Goal: Transaction & Acquisition: Purchase product/service

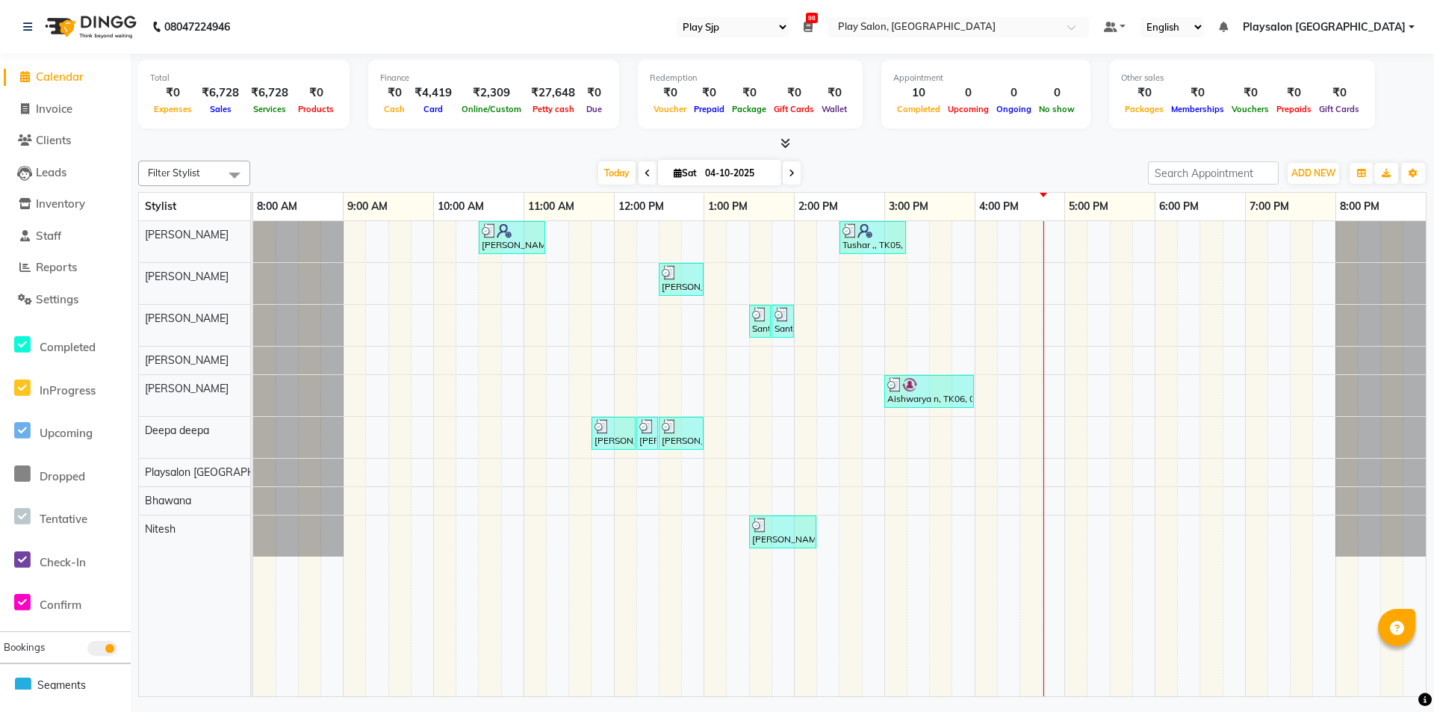
select select "94"
click at [1026, 521] on div "Gopal Samkaram, TK01, 10:30 AM-11:15 AM, Hair Cut Men (Stylist) Tushar ,, TK05,…" at bounding box center [839, 458] width 1173 height 475
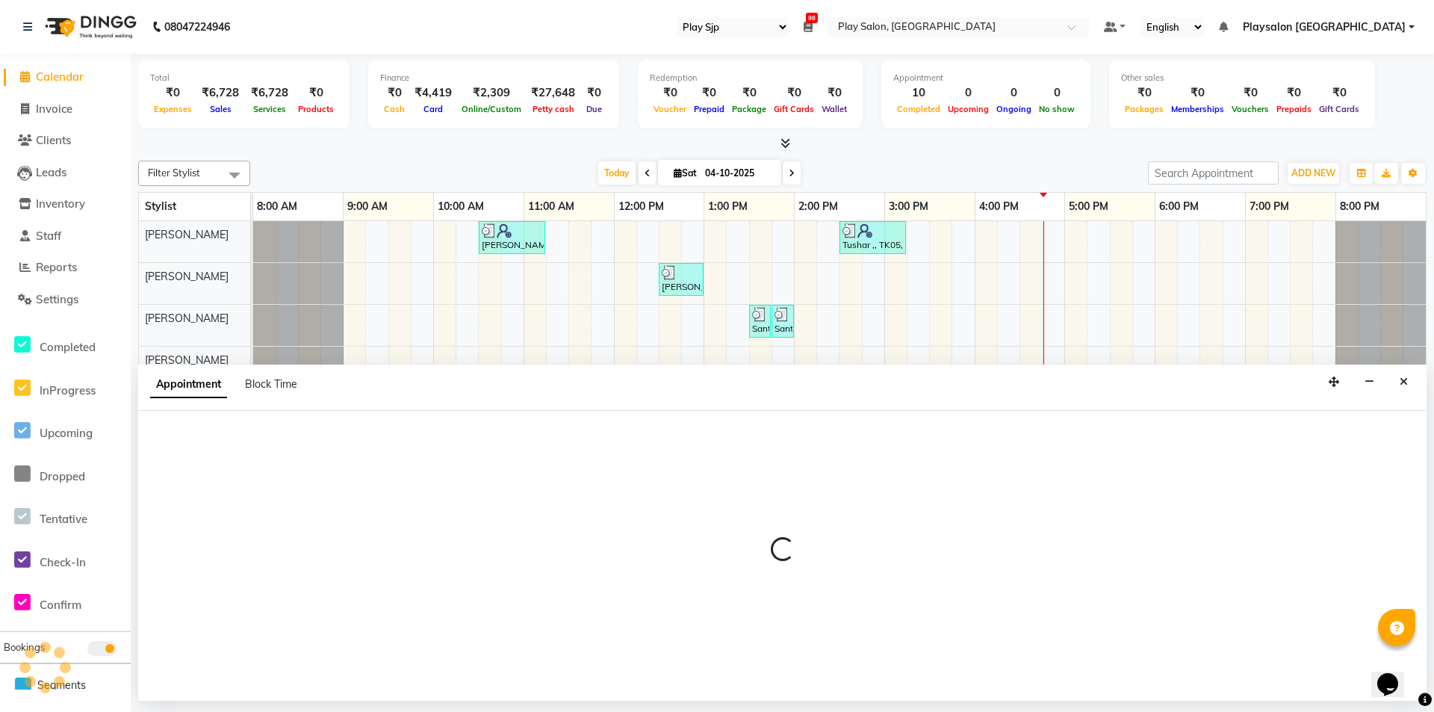
select select "88570"
select select "tentative"
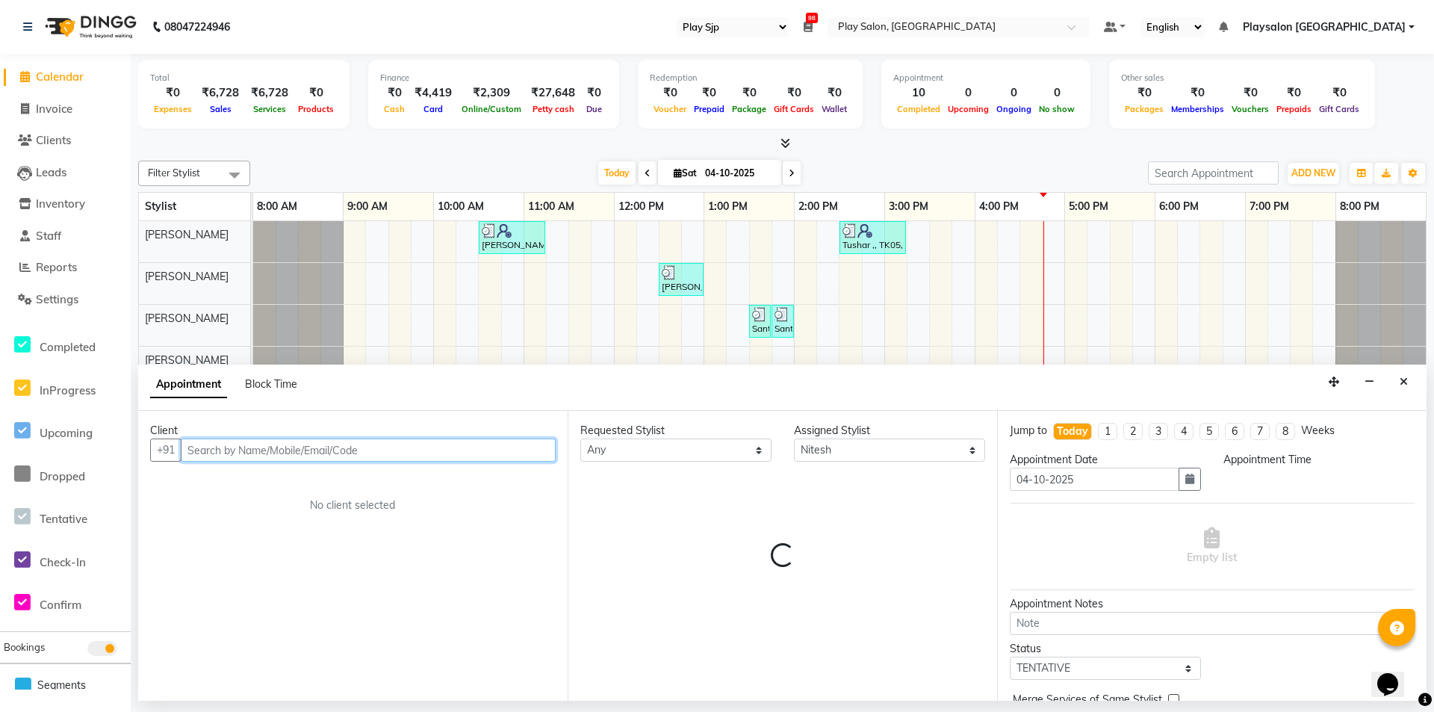
select select "990"
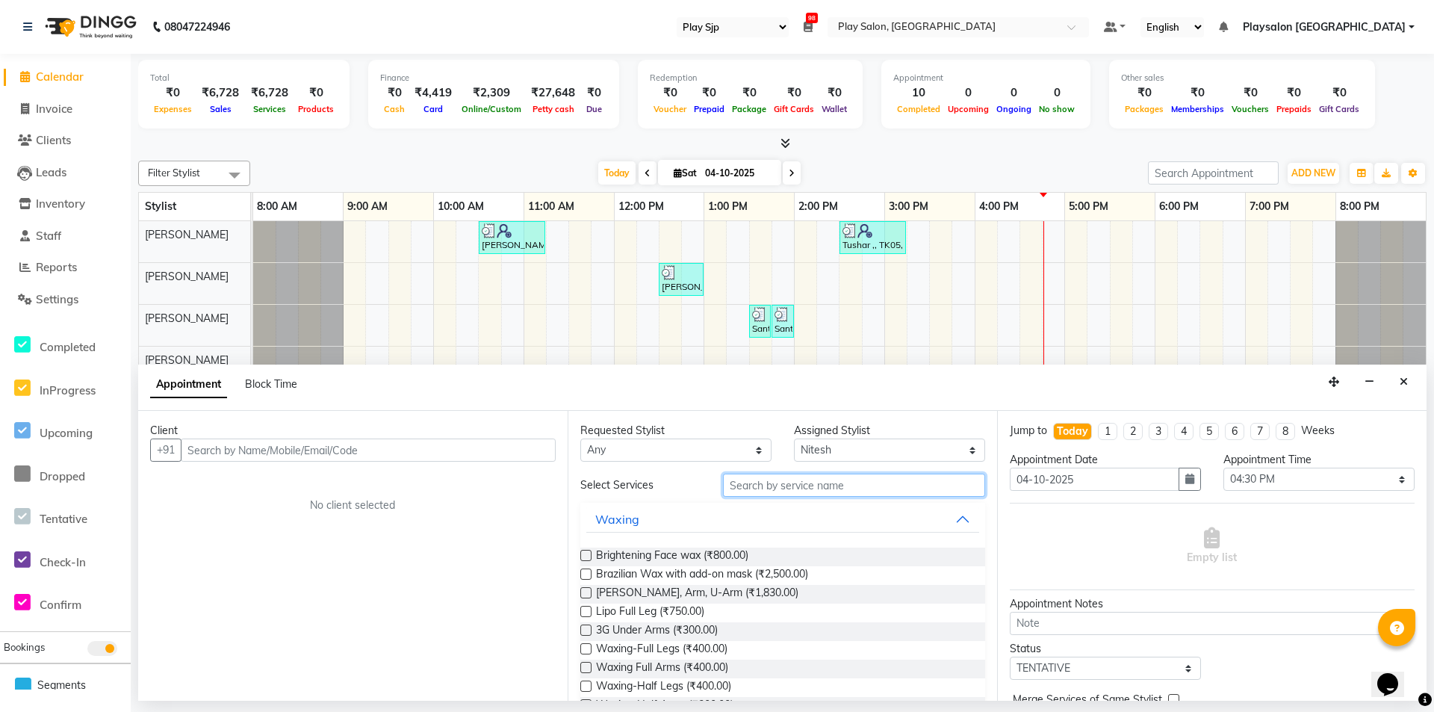
click at [786, 487] on input "text" at bounding box center [854, 485] width 262 height 23
type input "hair cut"
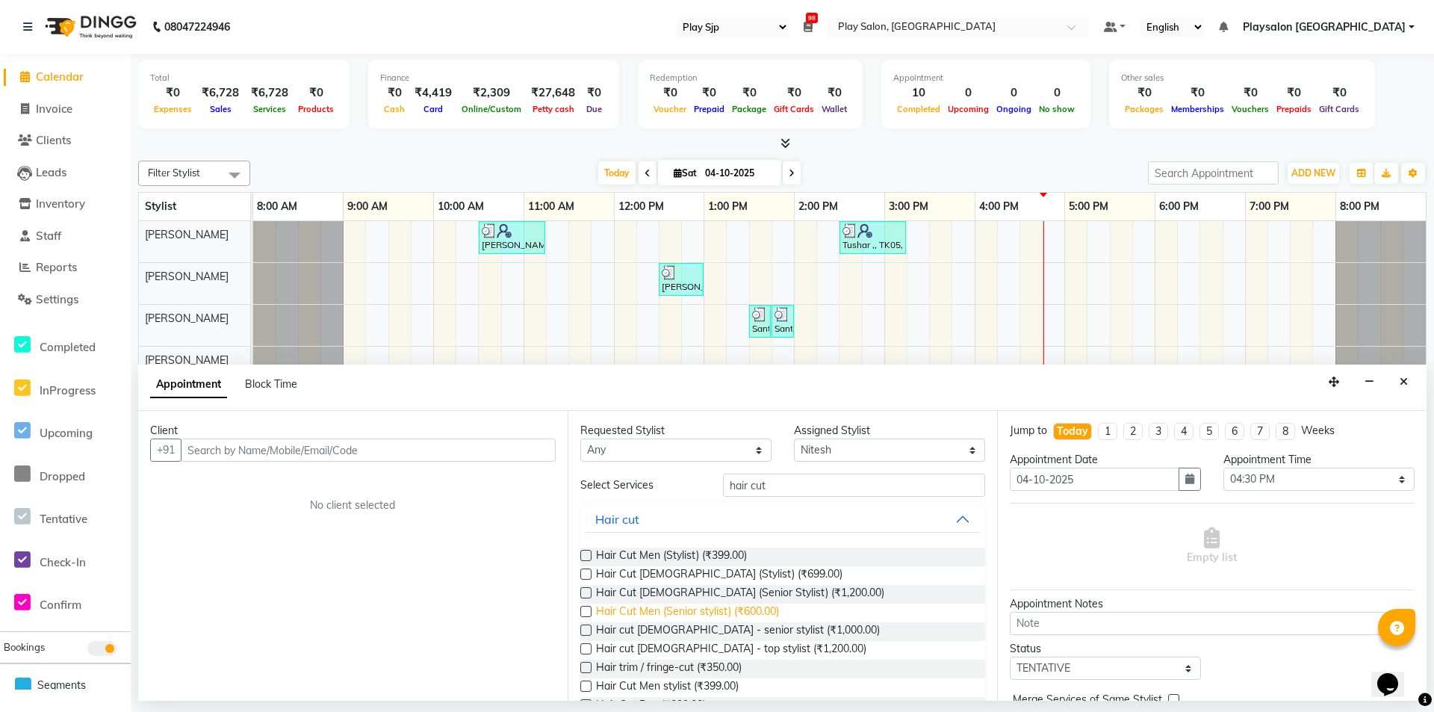
click at [710, 610] on span "Hair Cut Men (Senior stylist) (₹600.00)" at bounding box center [687, 612] width 183 height 19
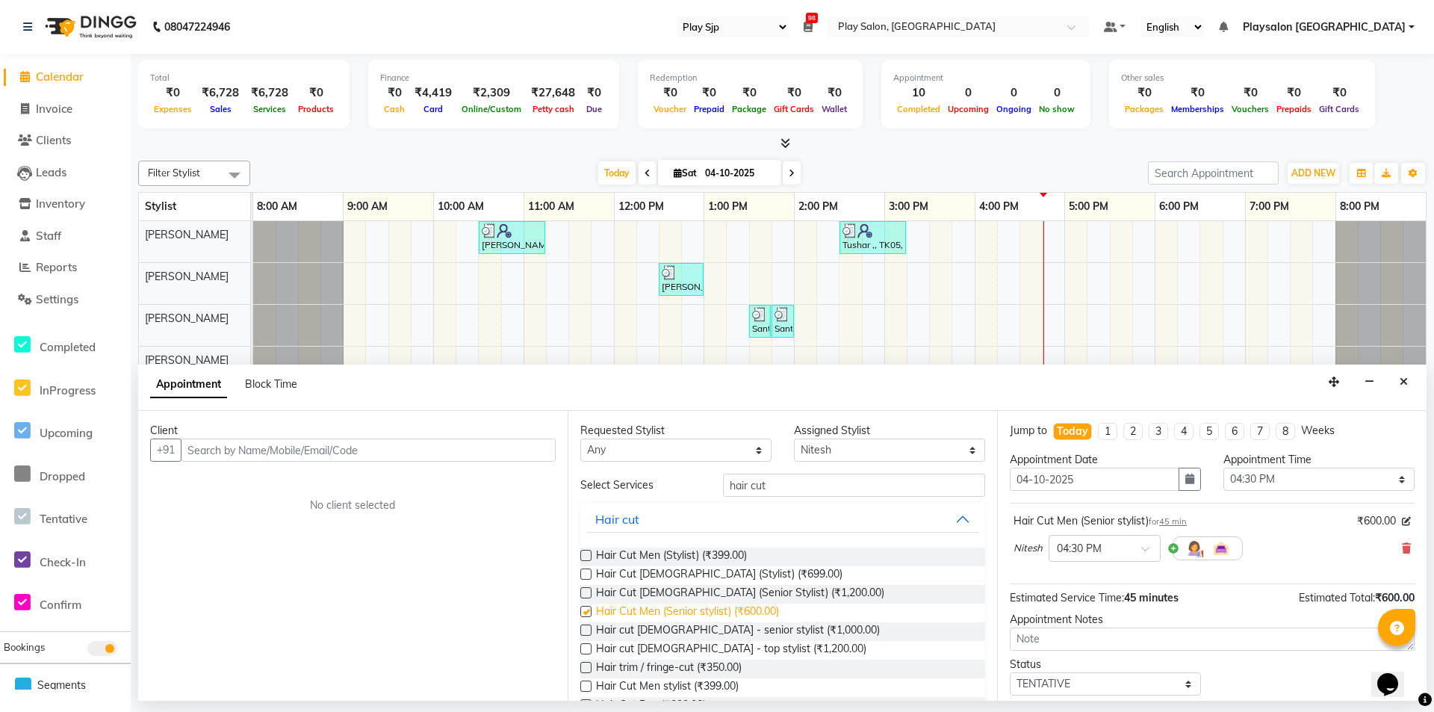
checkbox input "false"
click at [772, 488] on input "hair cut" at bounding box center [854, 485] width 262 height 23
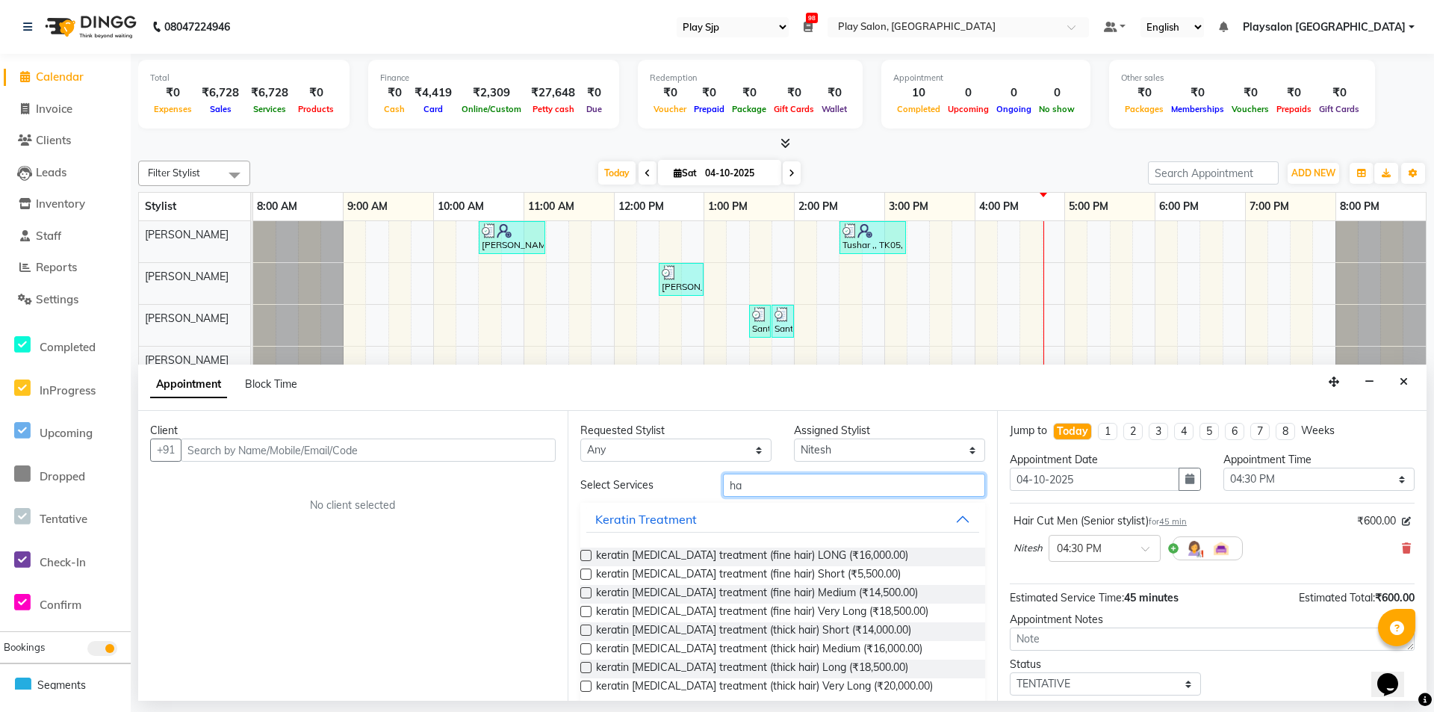
type input "h"
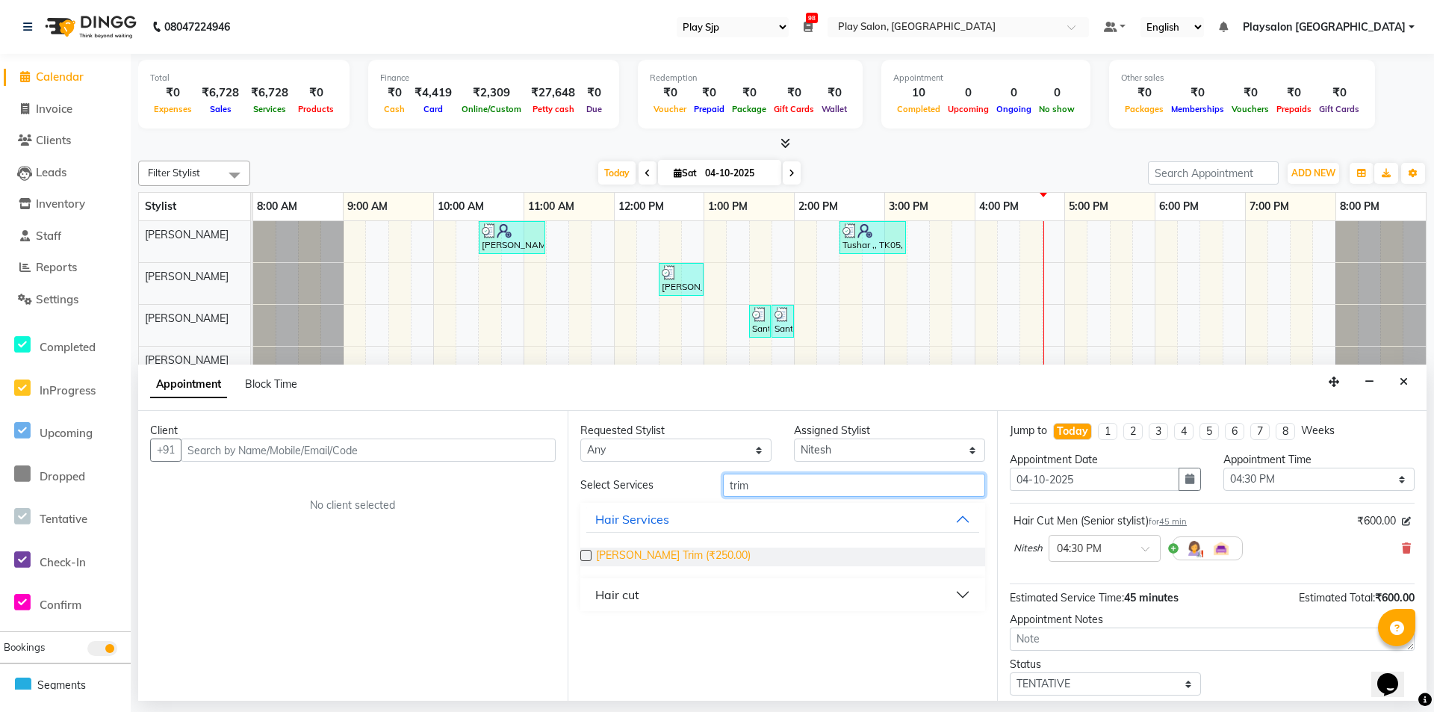
type input "trim"
click at [668, 554] on span "[PERSON_NAME] Trim (₹250.00)" at bounding box center [673, 556] width 155 height 19
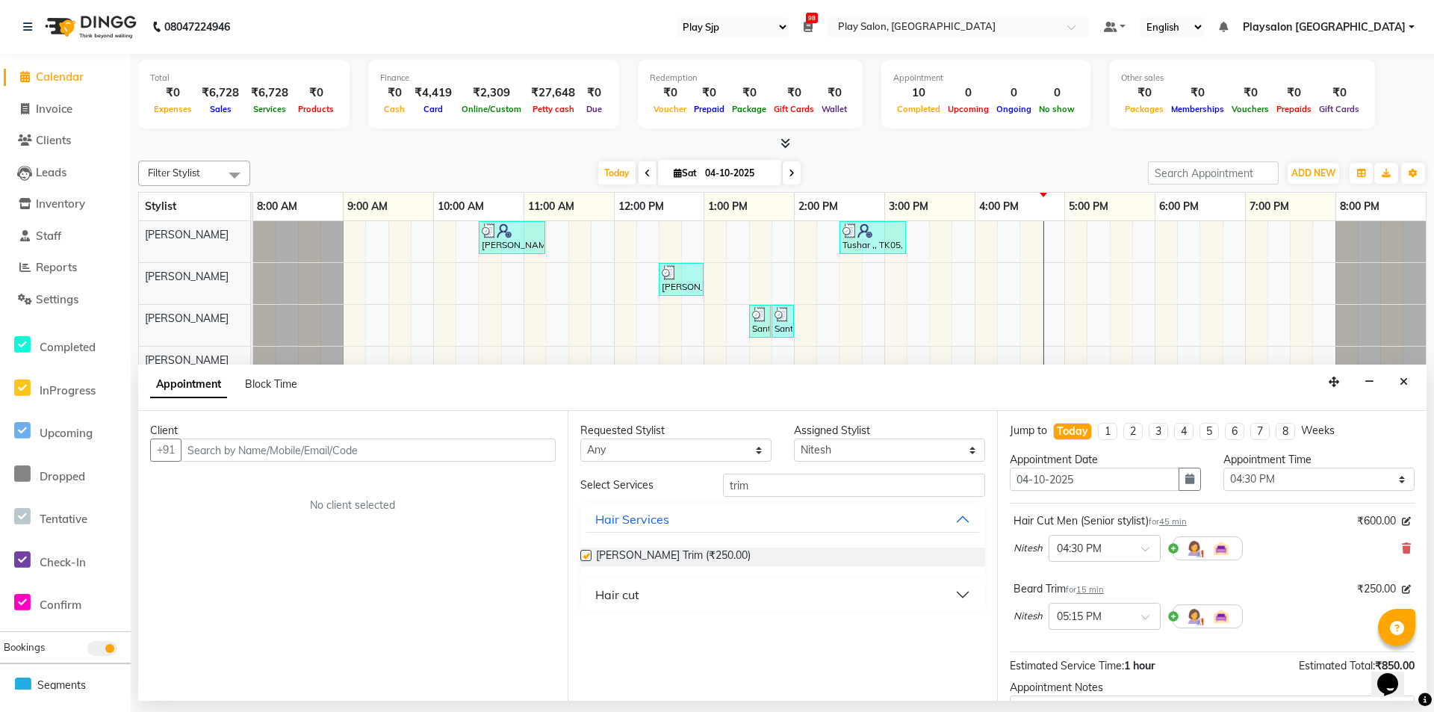
checkbox input "false"
click at [812, 449] on select "Select [PERSON_NAME] Lun Deepa [PERSON_NAME] Yimkhiung Mojesh [PERSON_NAME] Pla…" at bounding box center [889, 449] width 191 height 23
select select "80385"
click at [794, 438] on select "Select [PERSON_NAME] Lun Deepa [PERSON_NAME] Yimkhiung Mojesh [PERSON_NAME] Pla…" at bounding box center [889, 449] width 191 height 23
drag, startPoint x: 770, startPoint y: 483, endPoint x: 774, endPoint y: 490, distance: 7.7
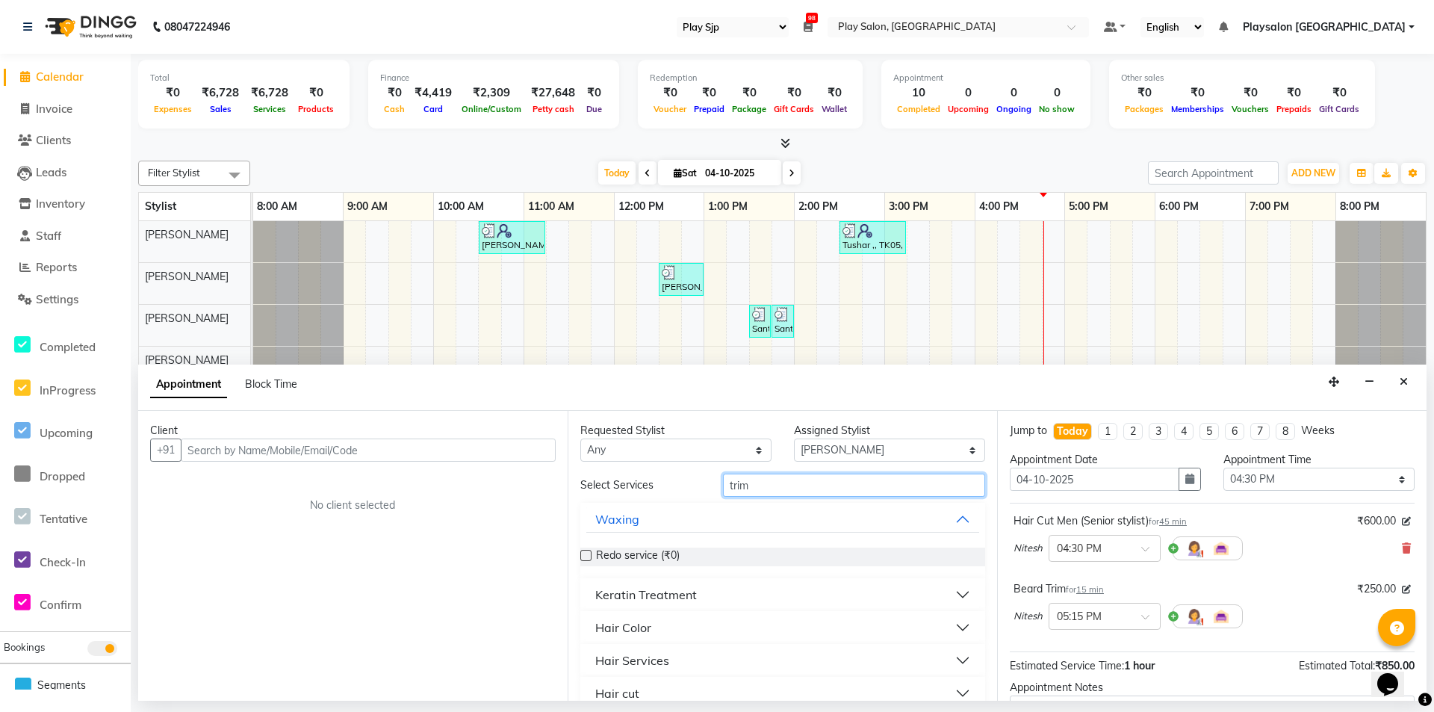
click at [771, 486] on input "trim" at bounding box center [854, 485] width 262 height 23
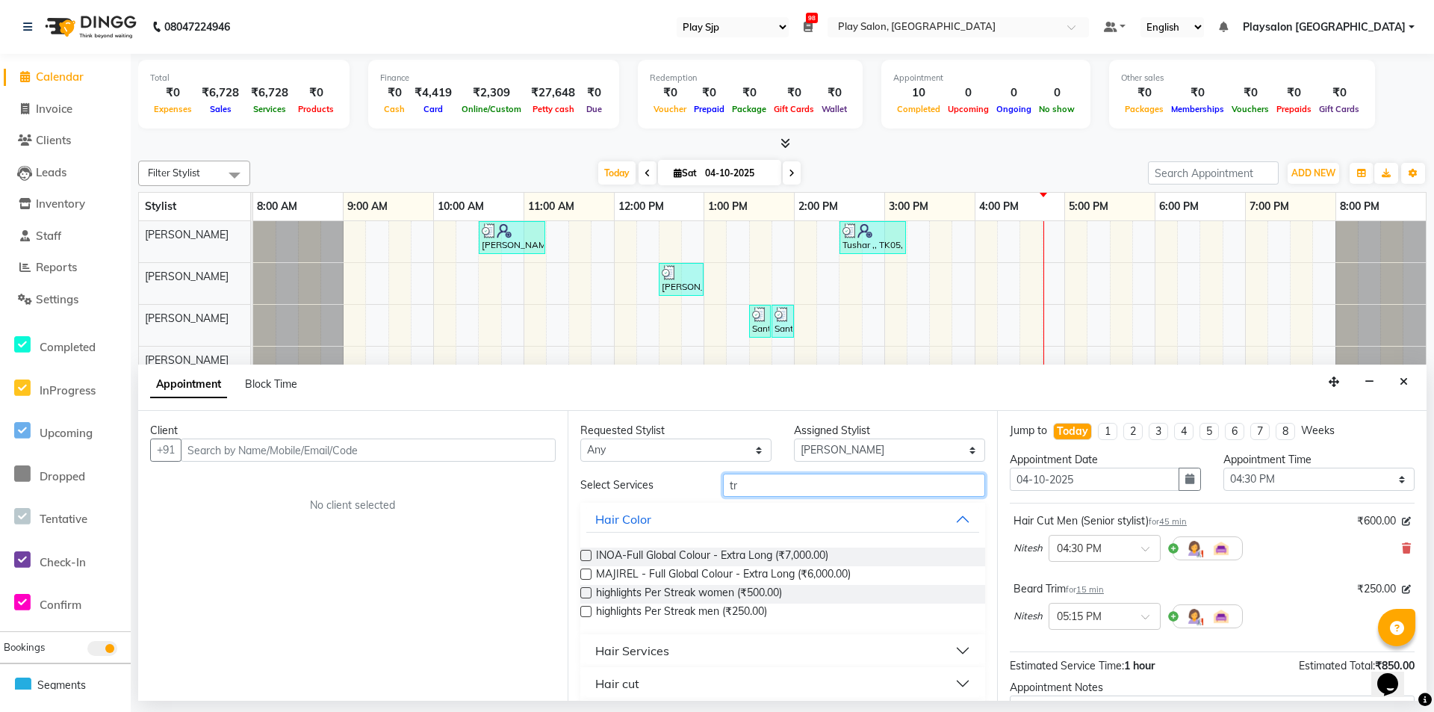
type input "t"
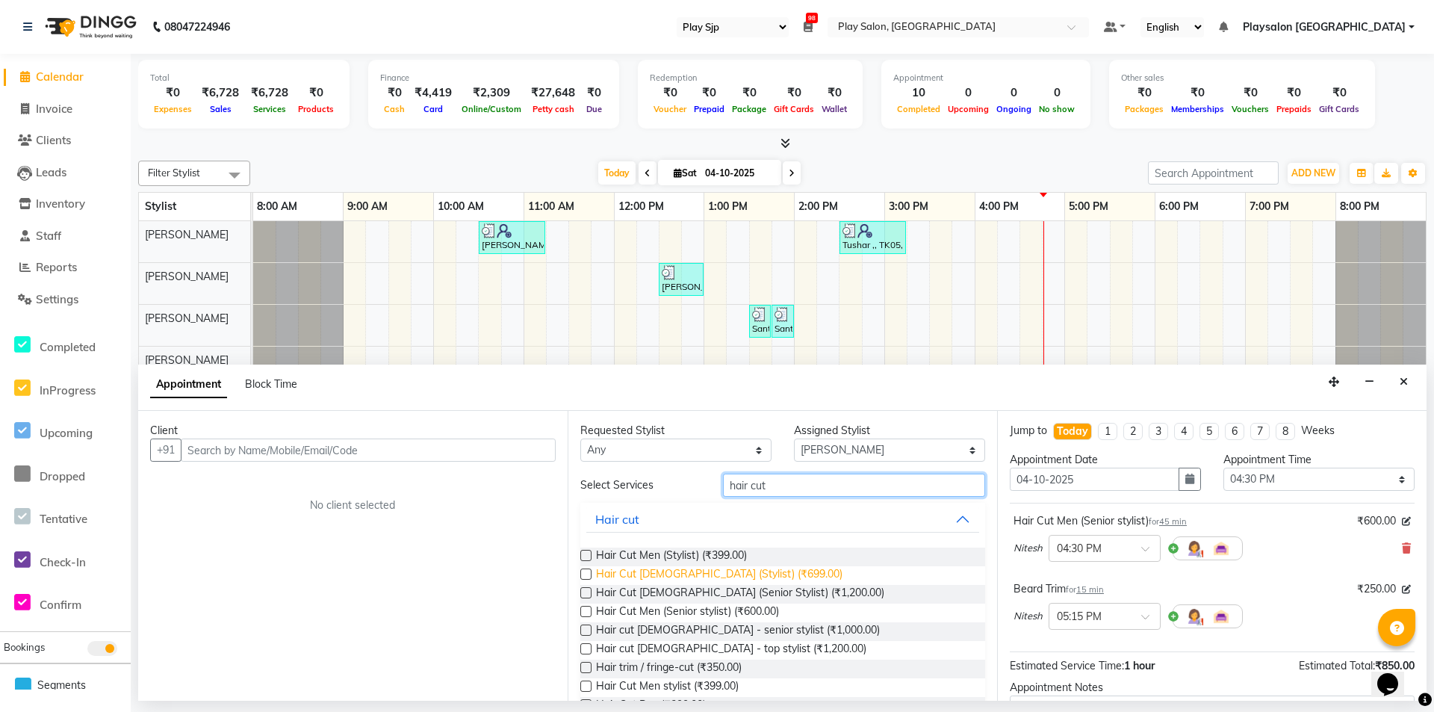
type input "hair cut"
click at [732, 574] on span "Hair Cut [DEMOGRAPHIC_DATA] (Stylist) (₹699.00)" at bounding box center [719, 575] width 246 height 19
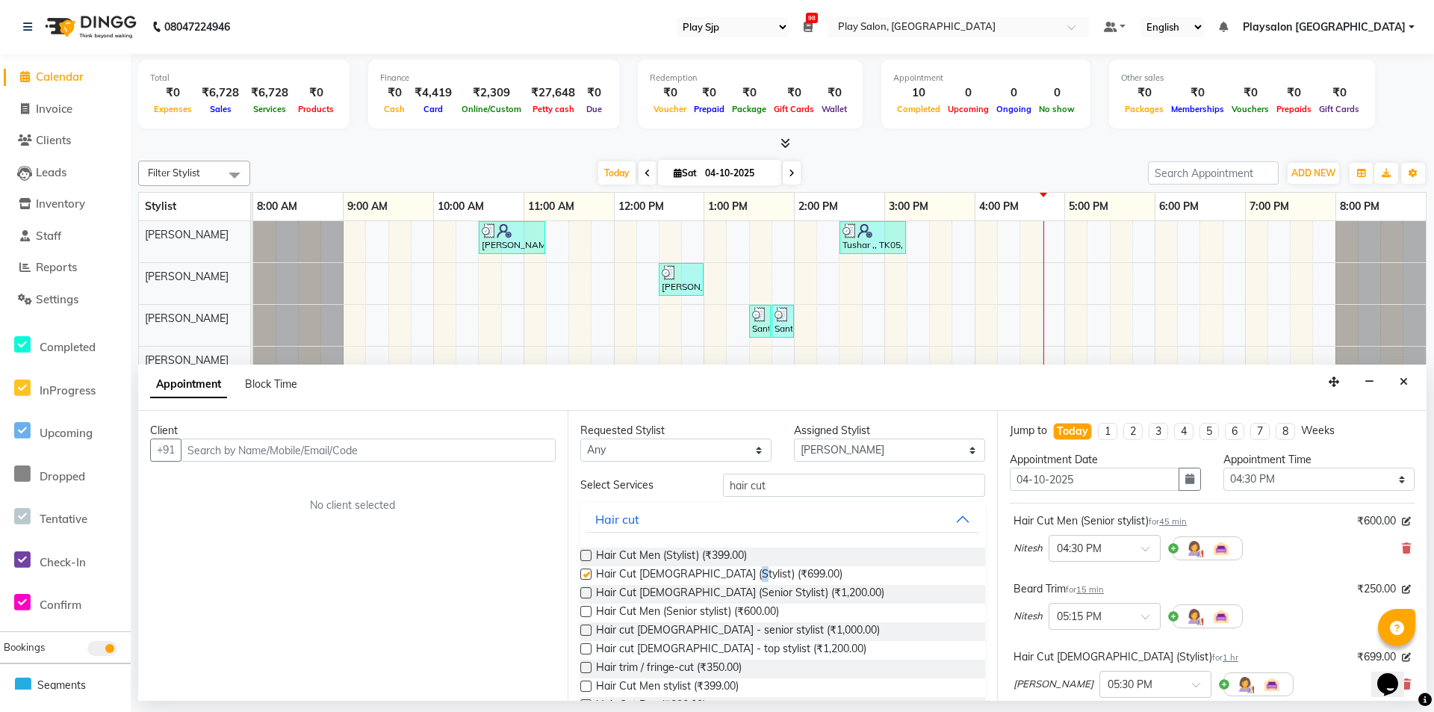
checkbox input "false"
click at [399, 441] on input "text" at bounding box center [368, 449] width 375 height 23
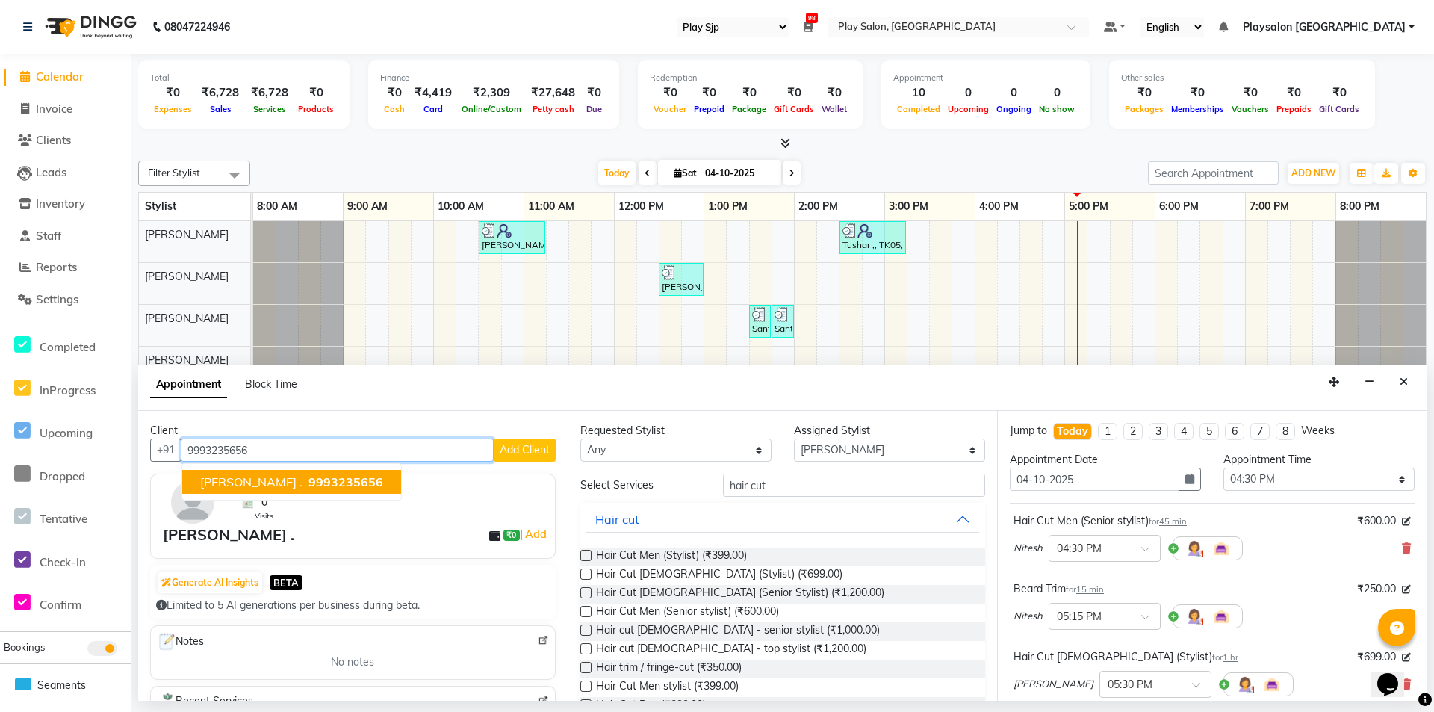
click at [308, 480] on span "9993235656" at bounding box center [345, 481] width 75 height 15
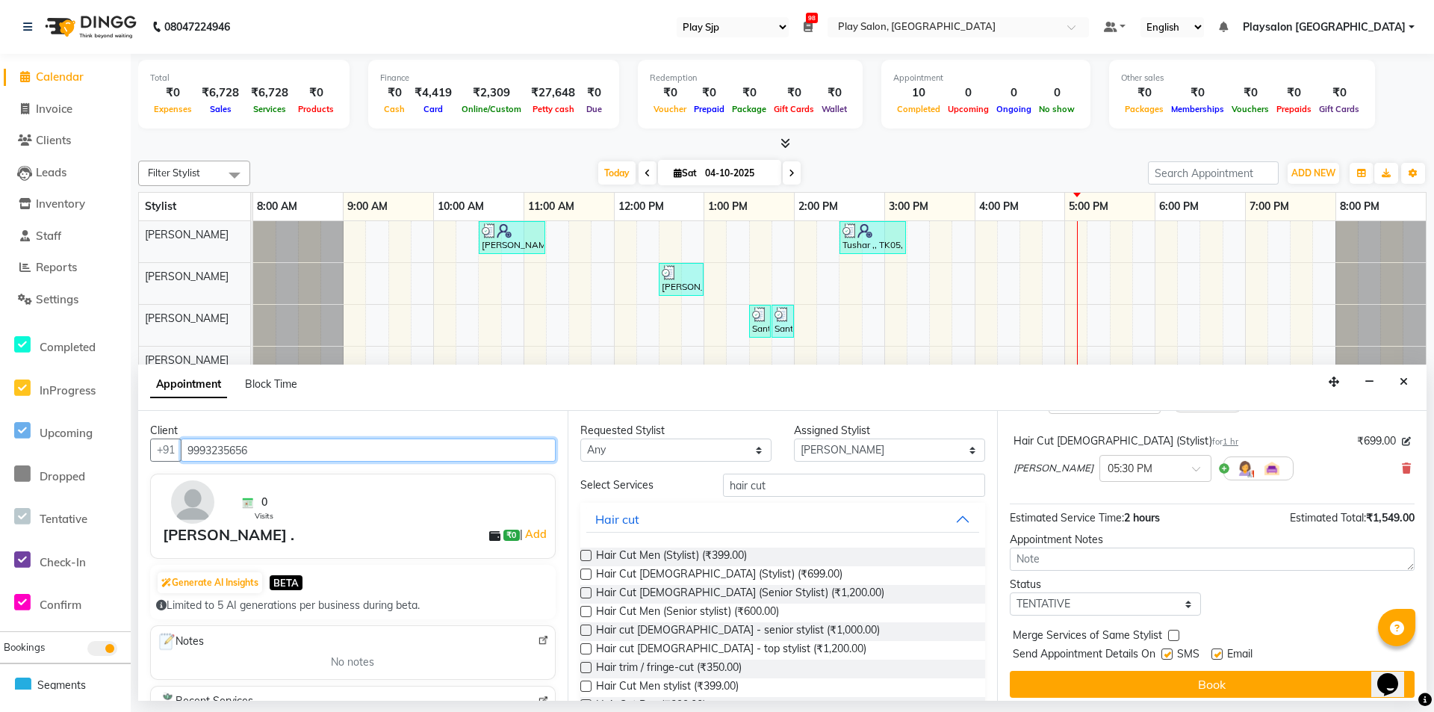
scroll to position [225, 0]
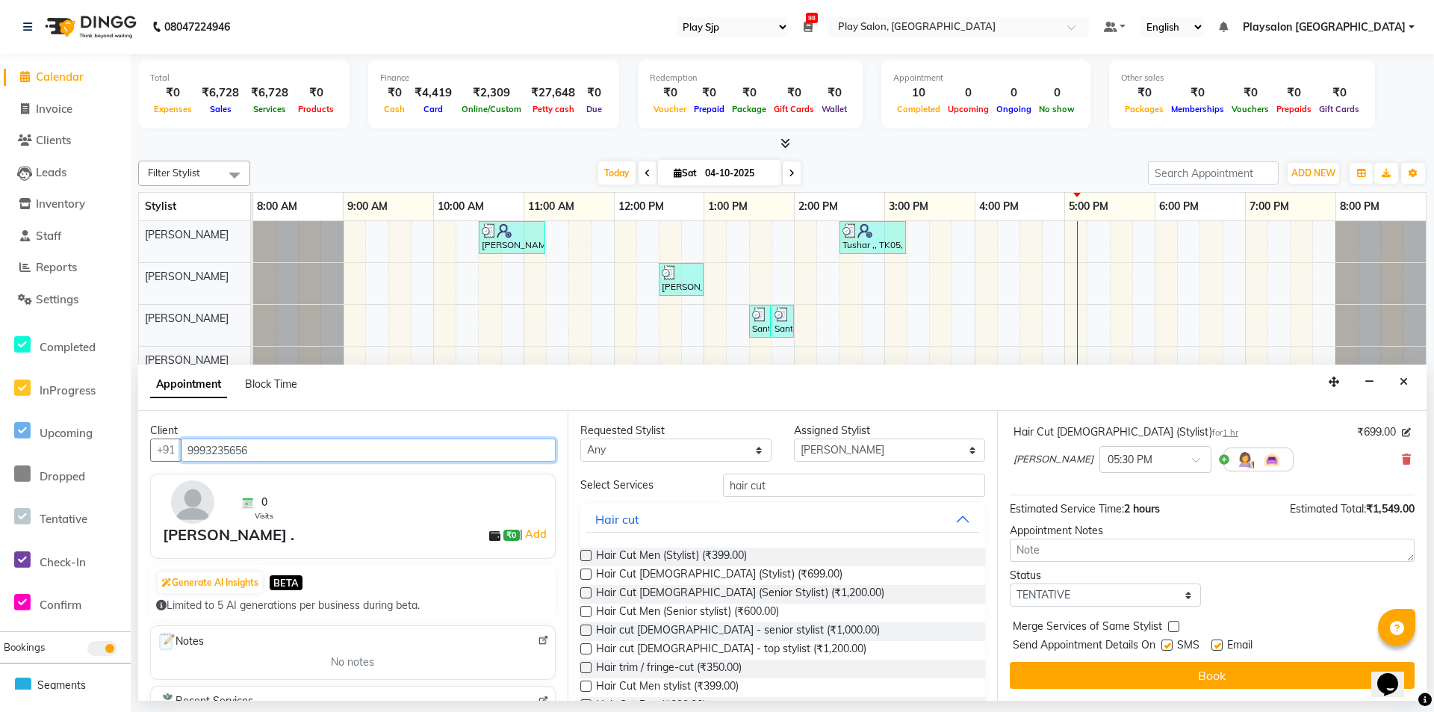
type input "9993235656"
click at [1168, 642] on label at bounding box center [1166, 644] width 11 height 11
click at [1168, 642] on input "checkbox" at bounding box center [1166, 647] width 10 height 10
checkbox input "false"
click at [1217, 640] on label at bounding box center [1216, 644] width 11 height 11
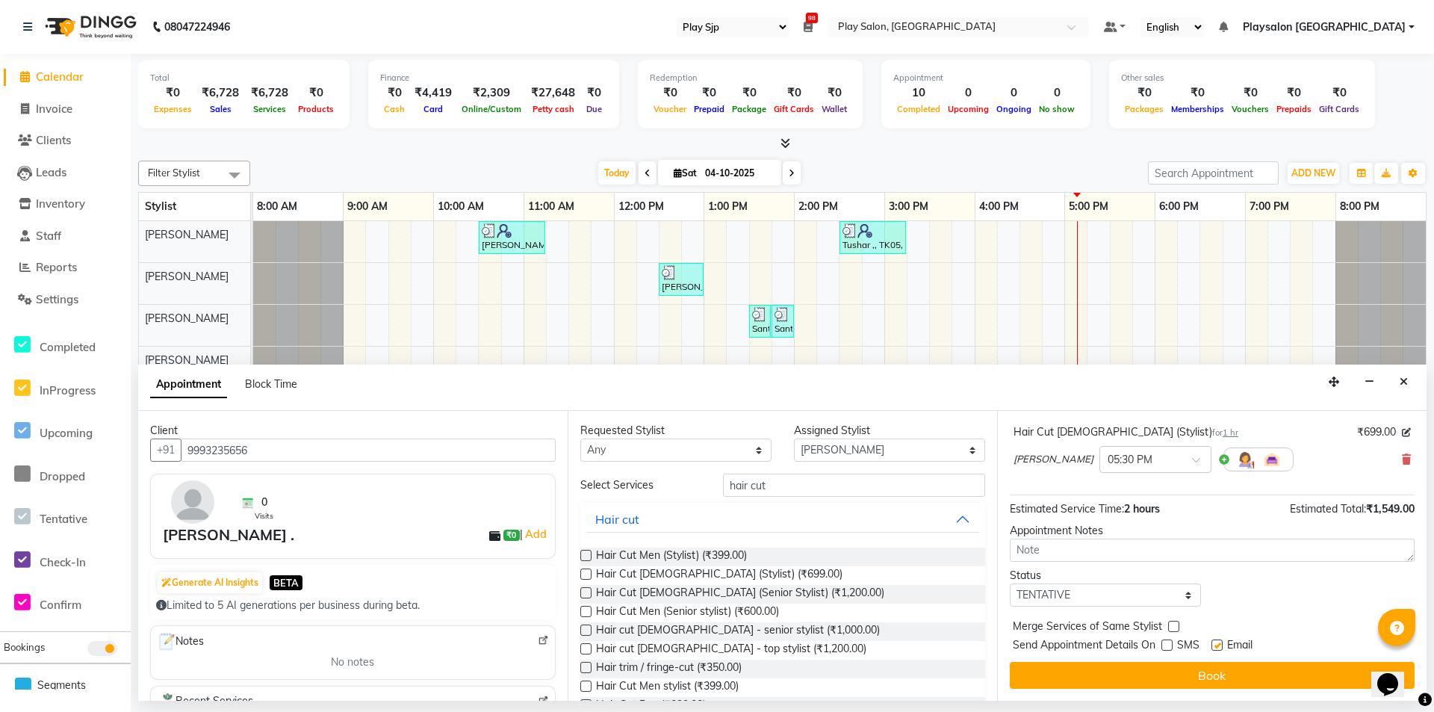
click at [1217, 642] on input "checkbox" at bounding box center [1216, 647] width 10 height 10
checkbox input "false"
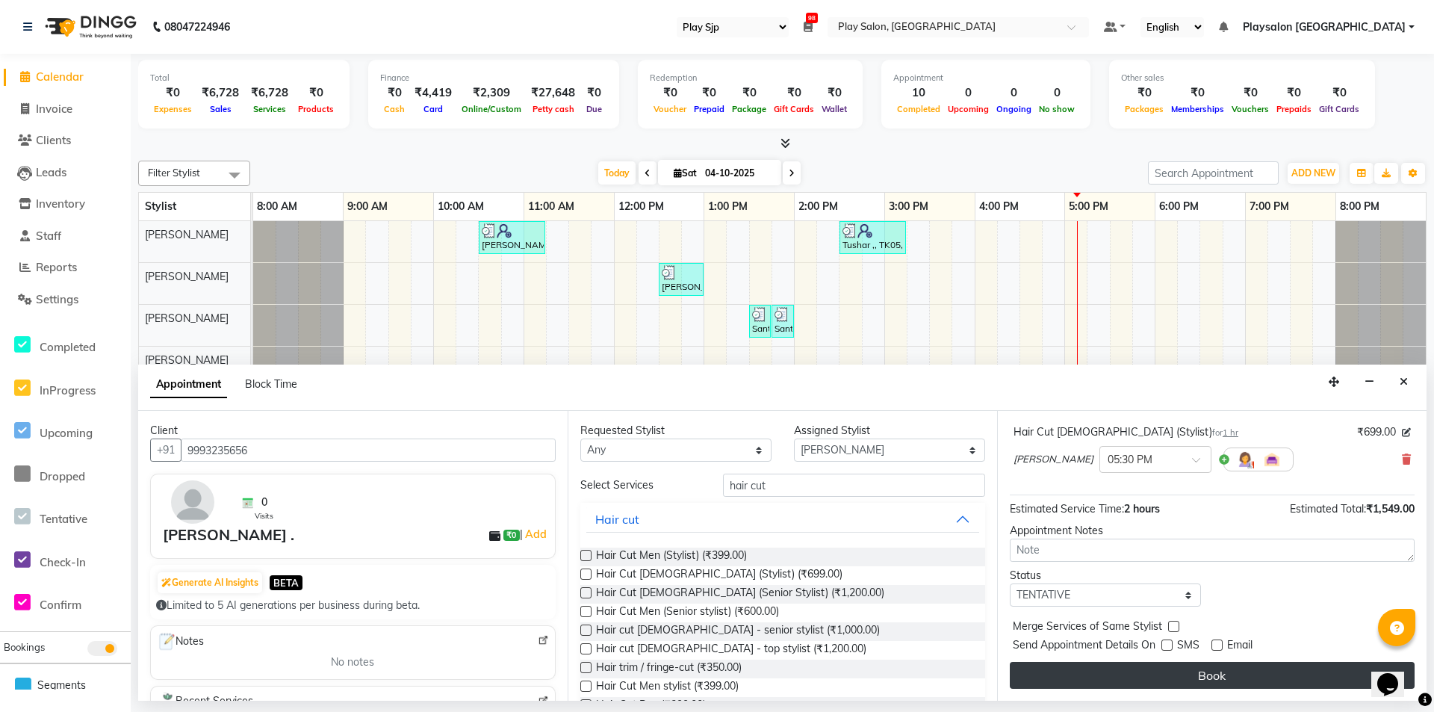
click at [1226, 667] on button "Book" at bounding box center [1212, 675] width 405 height 27
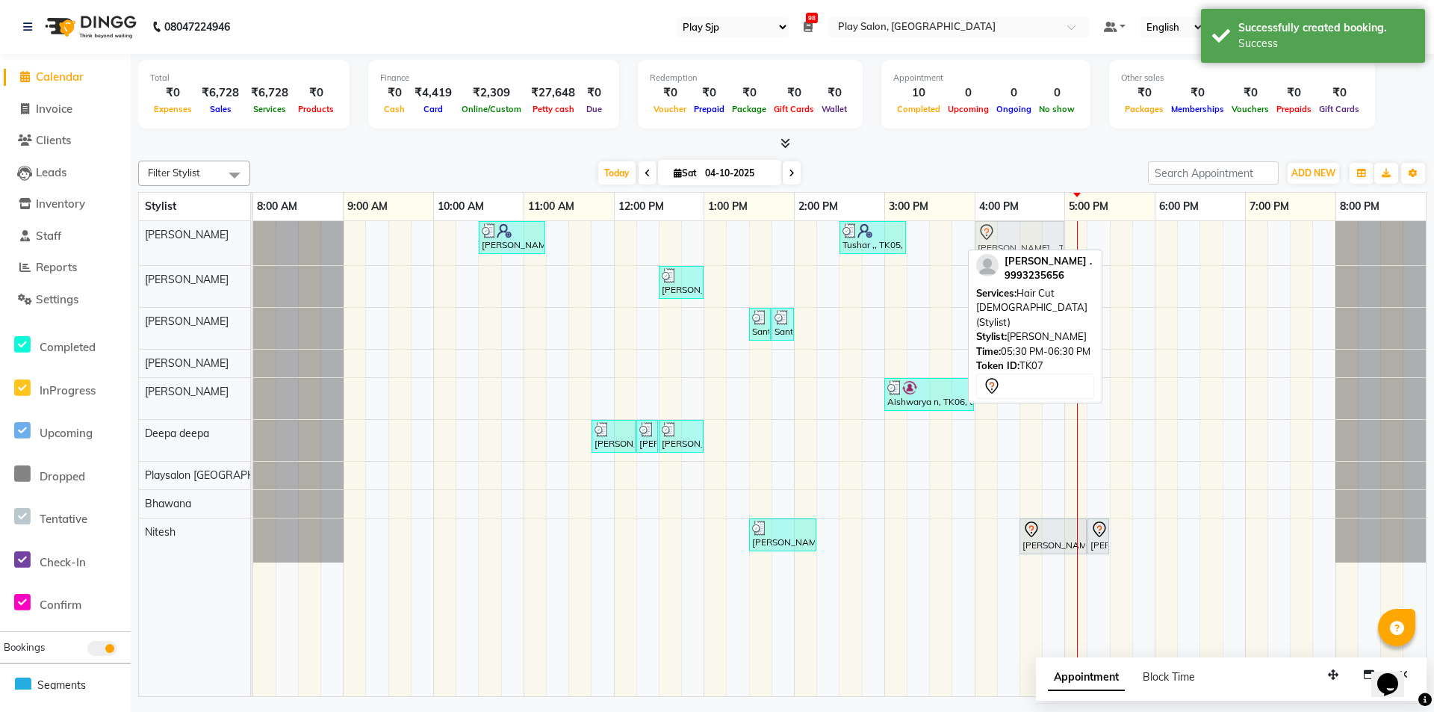
drag, startPoint x: 1152, startPoint y: 231, endPoint x: 1028, endPoint y: 242, distance: 124.5
click at [253, 242] on div "Gopal Samkaram, TK01, 10:30 AM-11:15 AM, Hair Cut Men (Stylist) Tushar ,, TK05,…" at bounding box center [253, 243] width 0 height 44
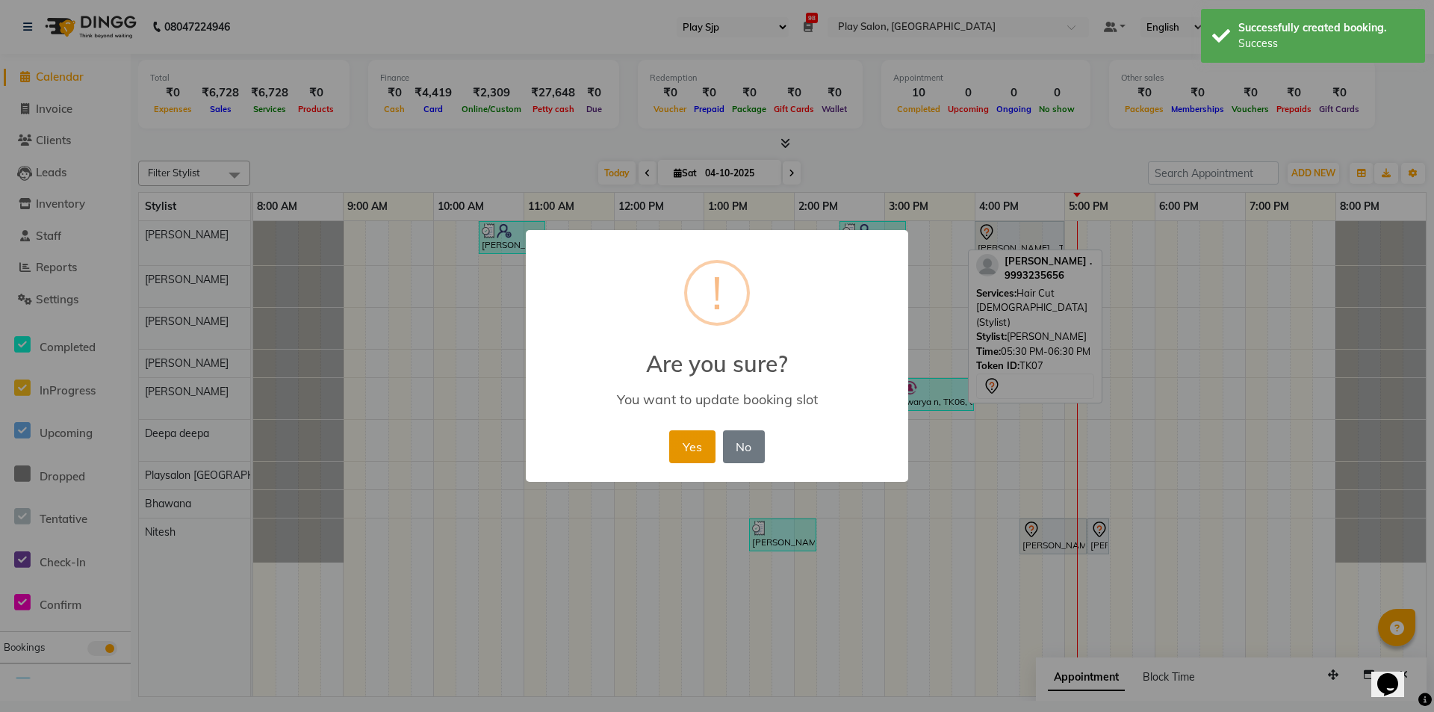
click at [684, 441] on button "Yes" at bounding box center [692, 446] width 46 height 33
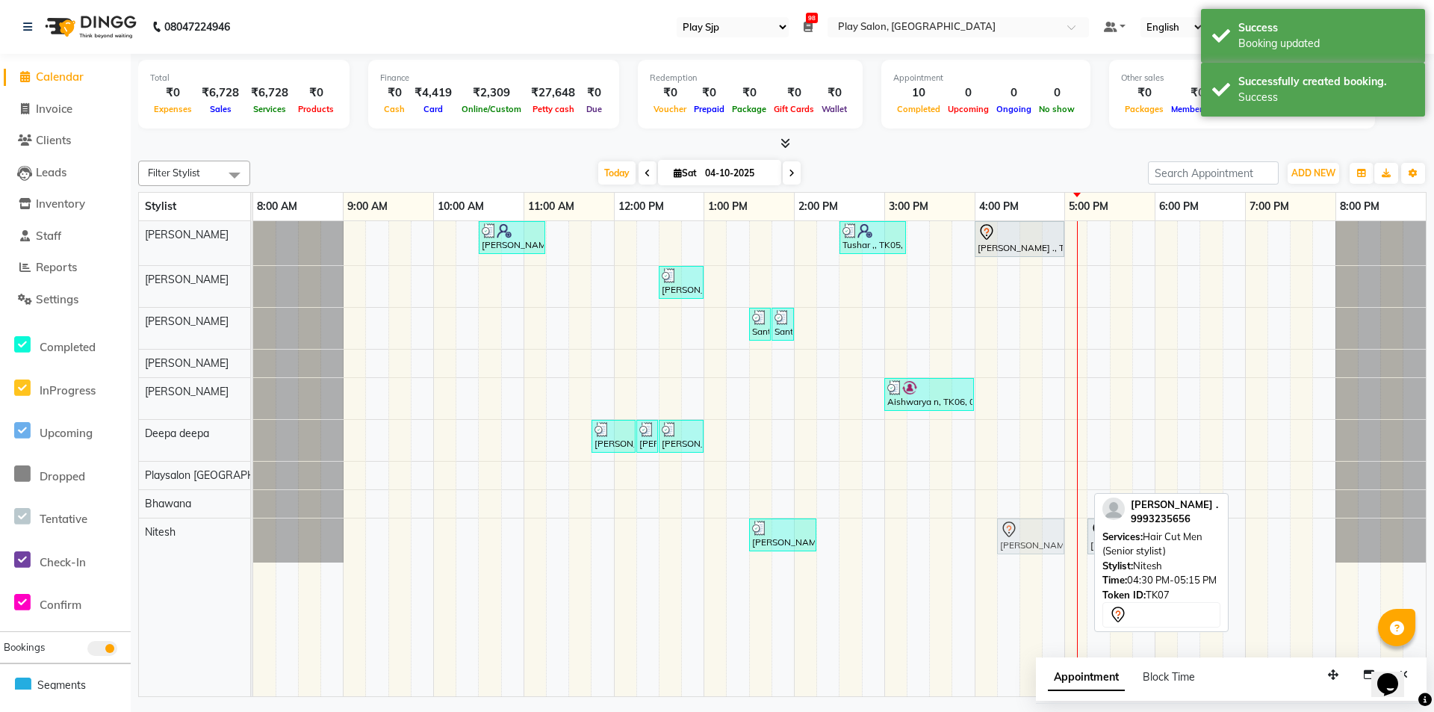
drag, startPoint x: 1033, startPoint y: 540, endPoint x: 1006, endPoint y: 544, distance: 27.1
click at [253, 544] on div "[PERSON_NAME], TK03, 01:30 PM-02:15 PM, Hair Cut Men (Senior stylist) [PERSON_N…" at bounding box center [253, 540] width 0 height 44
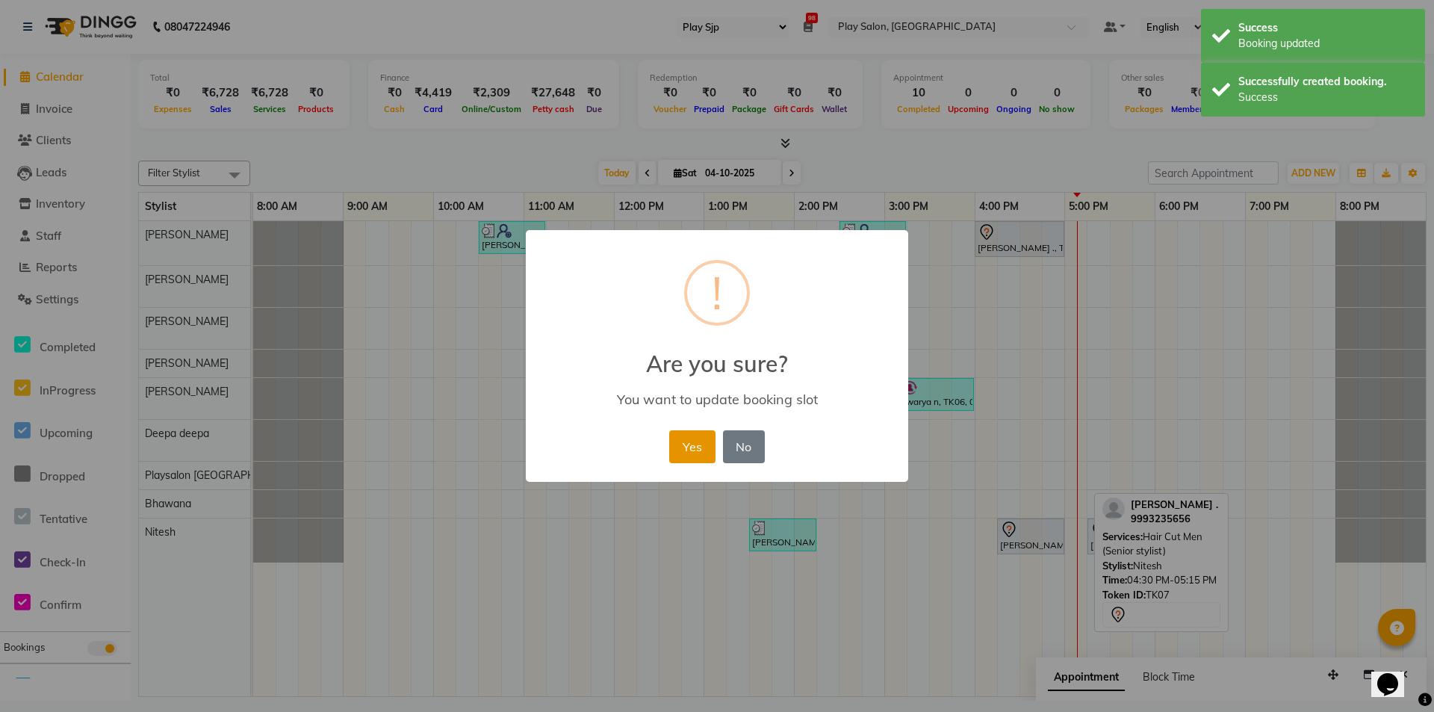
click at [692, 449] on button "Yes" at bounding box center [692, 446] width 46 height 33
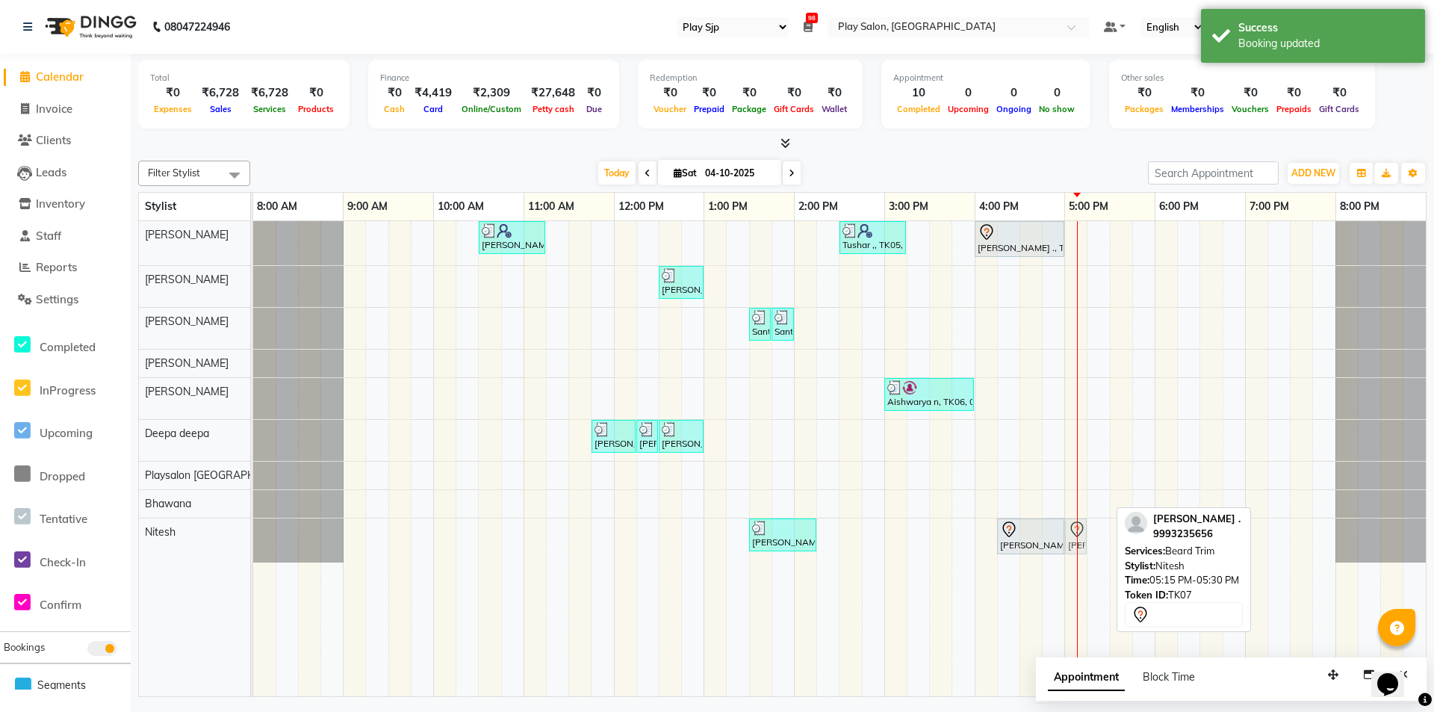
drag, startPoint x: 1099, startPoint y: 543, endPoint x: 1079, endPoint y: 543, distance: 20.9
click at [253, 543] on div "[PERSON_NAME], TK03, 01:30 PM-02:15 PM, Hair Cut Men (Senior stylist) [PERSON_N…" at bounding box center [253, 540] width 0 height 44
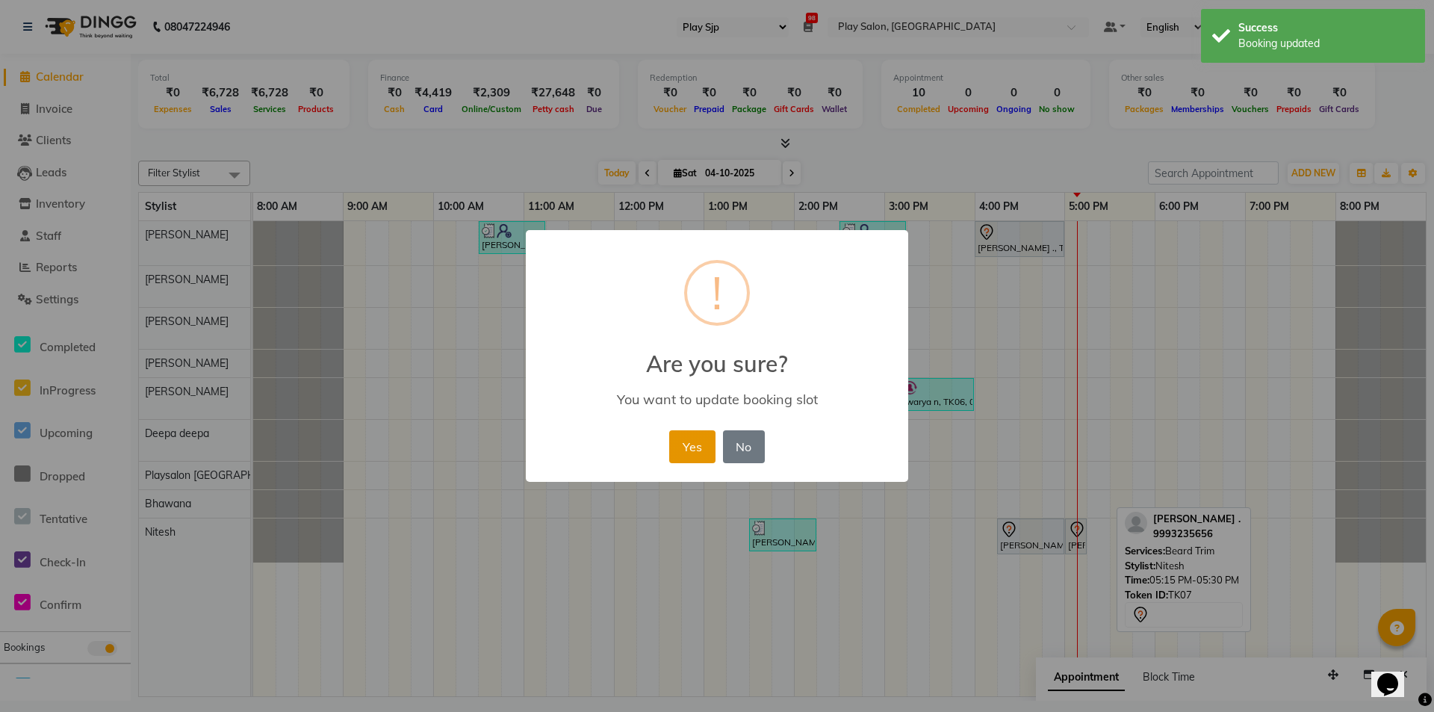
click at [697, 447] on button "Yes" at bounding box center [692, 446] width 46 height 33
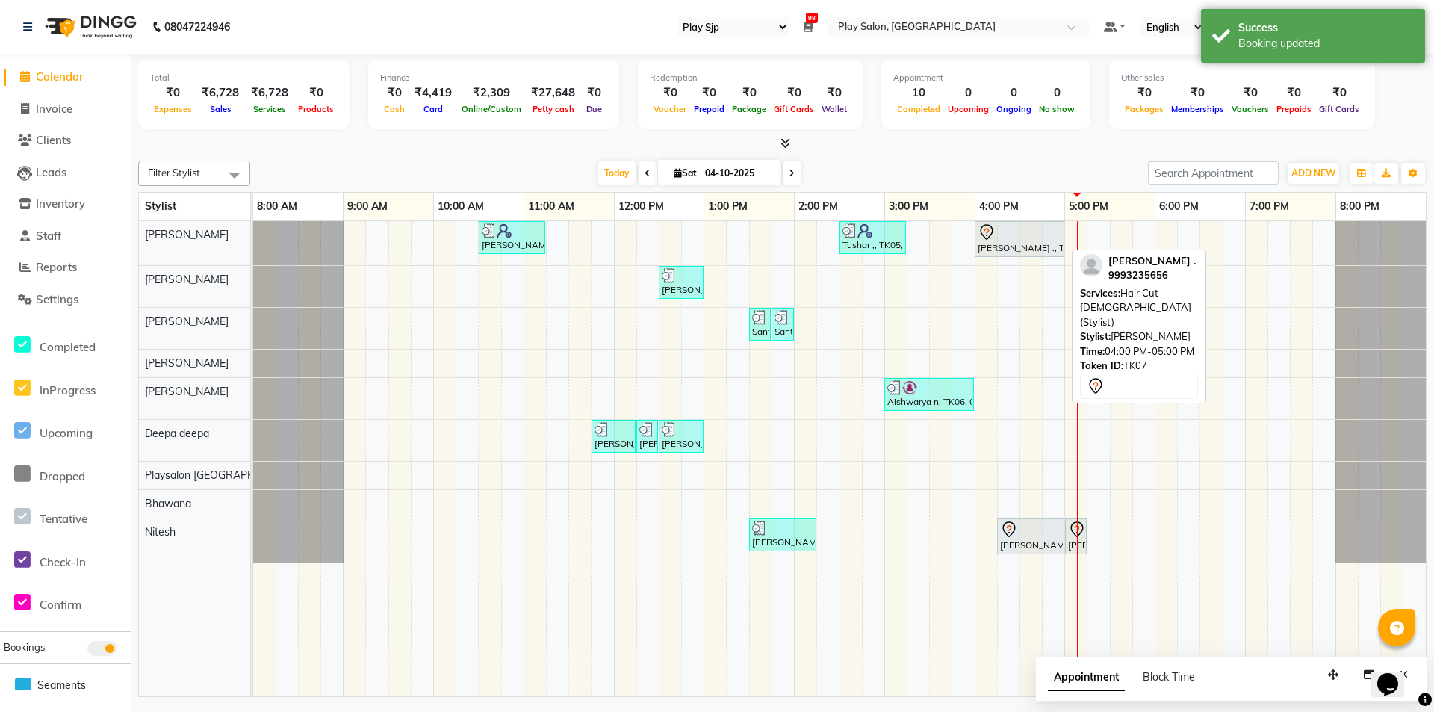
click at [1034, 229] on div at bounding box center [1020, 232] width 84 height 18
click at [1029, 235] on div at bounding box center [1020, 232] width 84 height 18
select select "7"
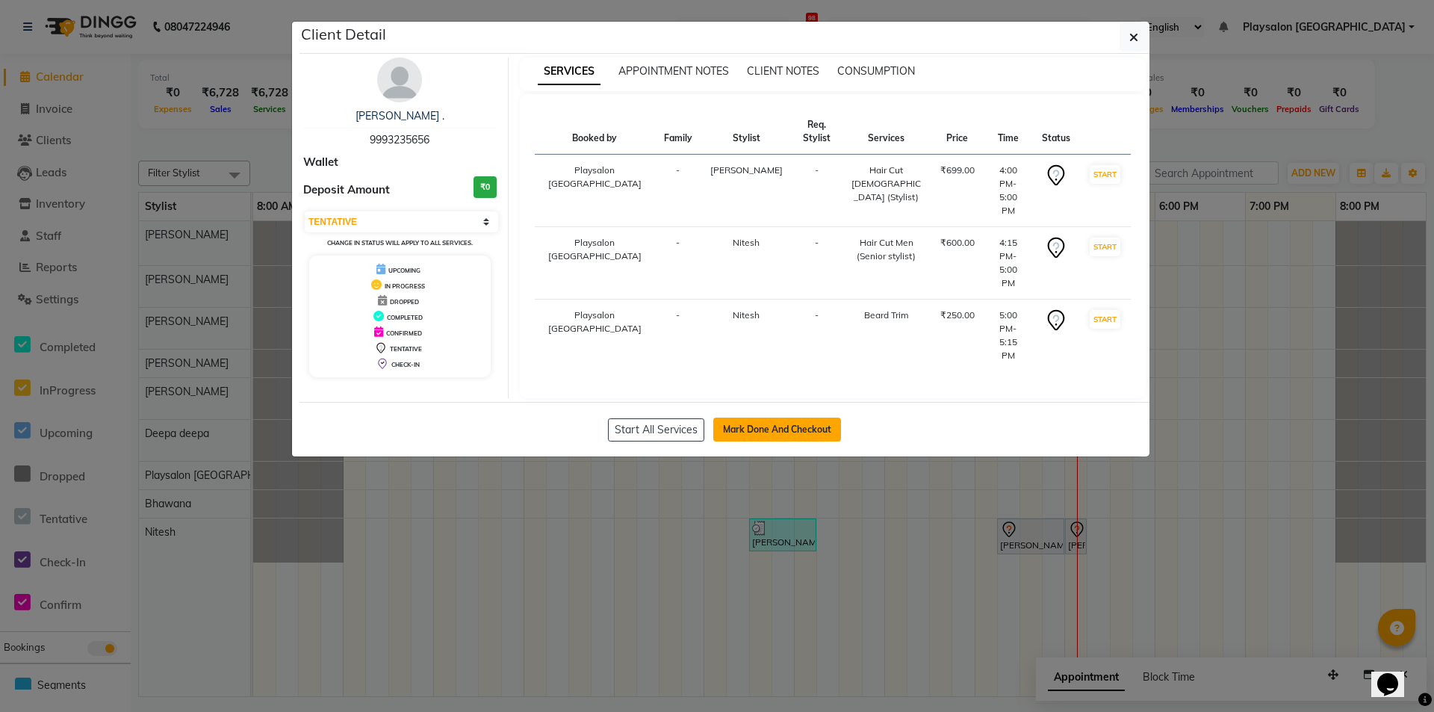
click at [775, 418] on button "Mark Done And Checkout" at bounding box center [777, 430] width 128 height 24
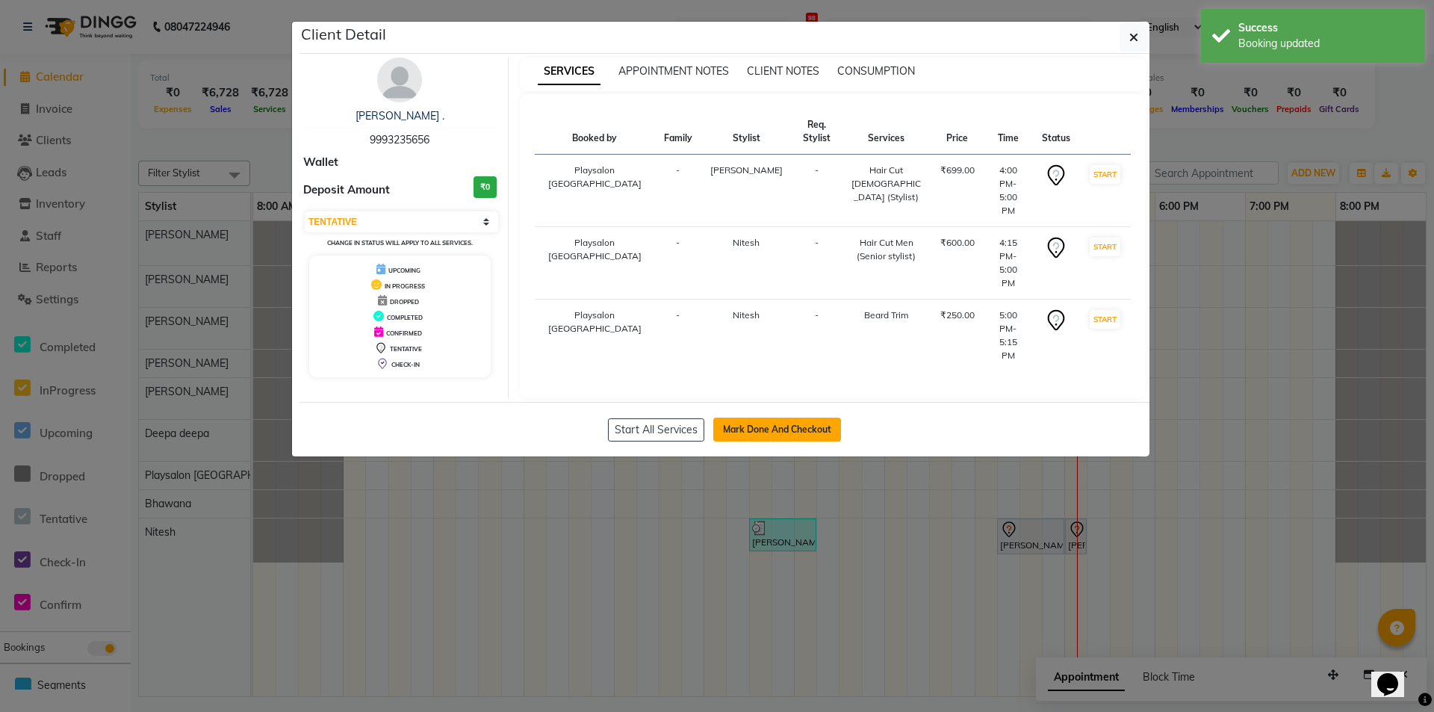
select select "service"
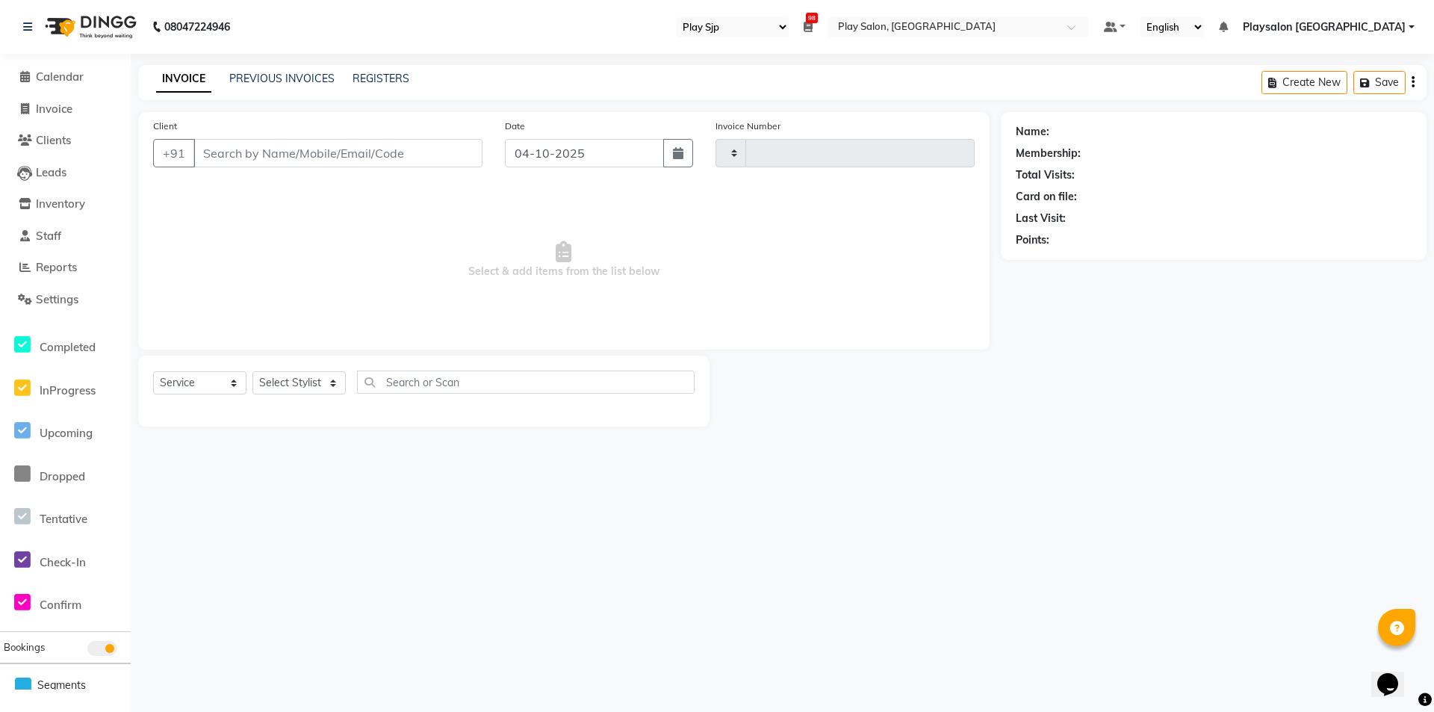
type input "0837"
select select "8308"
select select "product"
select select "80387"
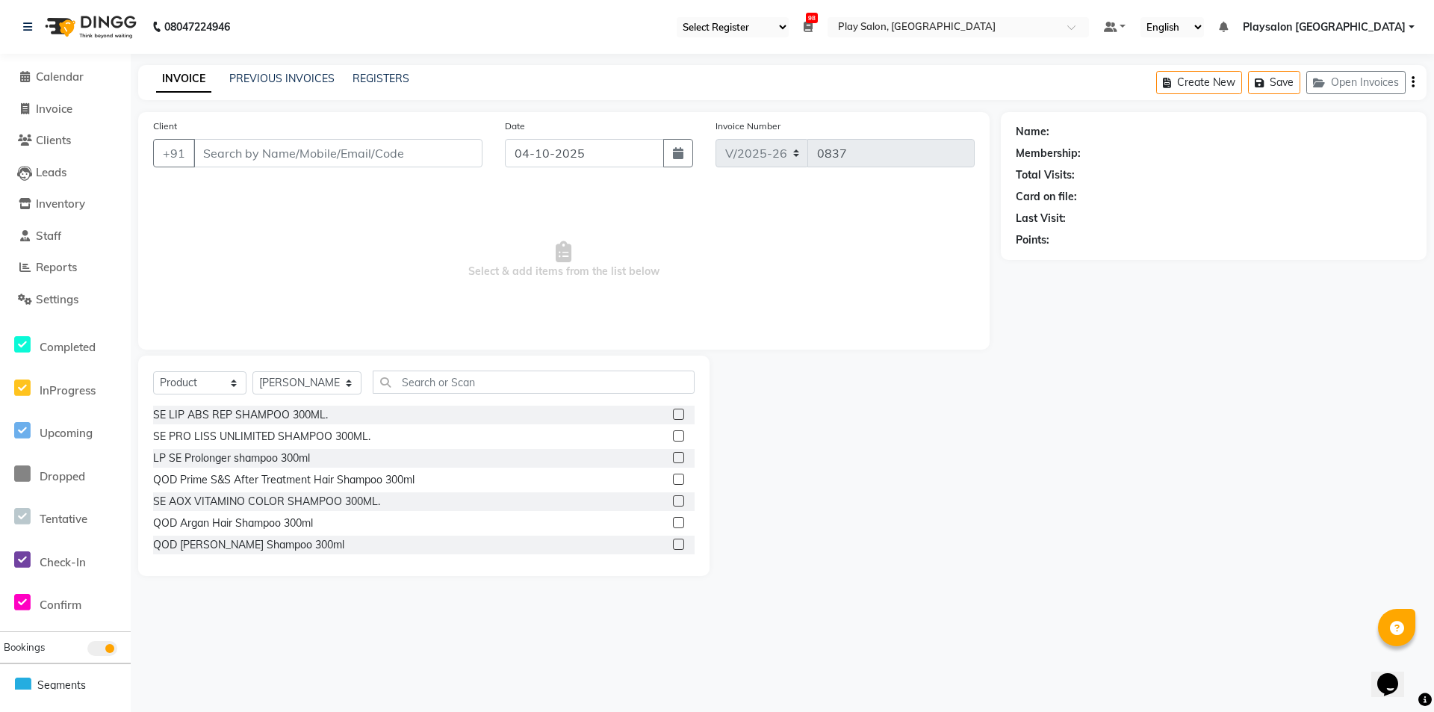
type input "9993235656"
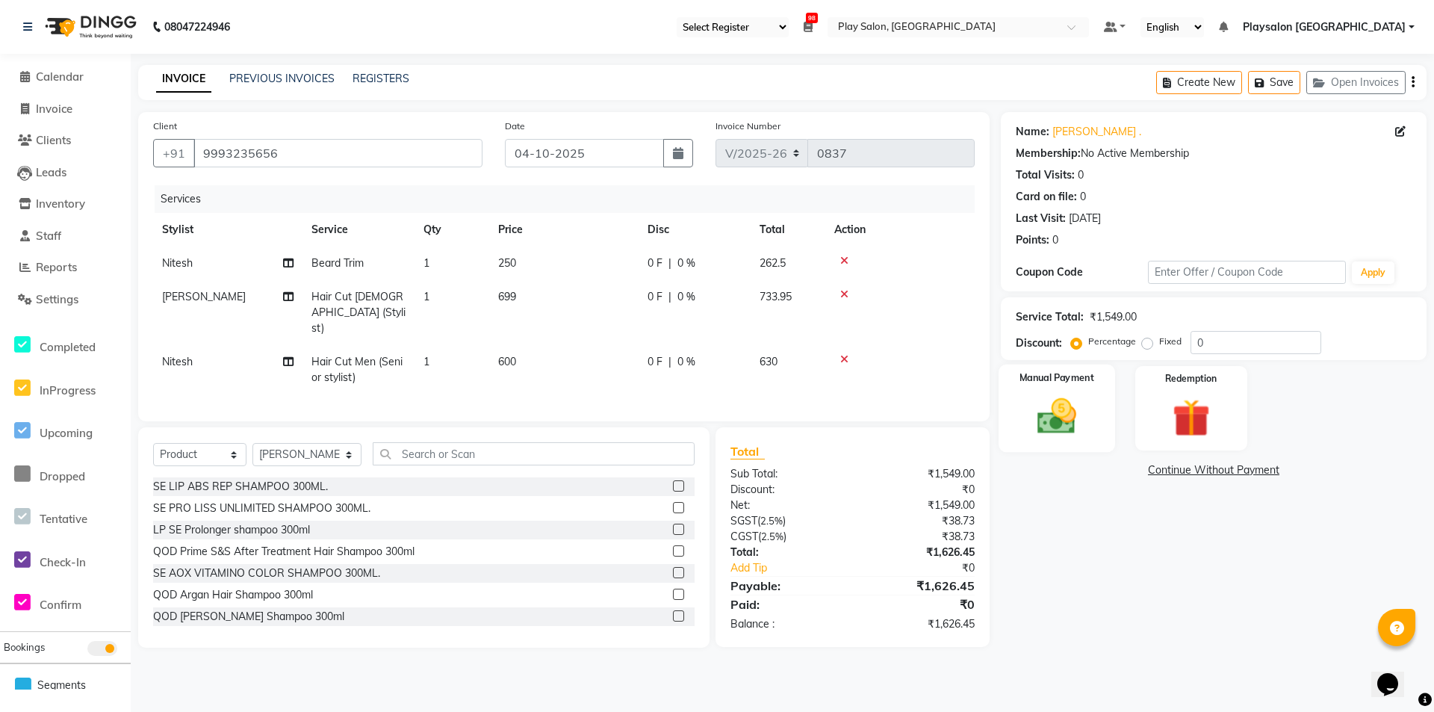
click at [1104, 399] on div "Manual Payment" at bounding box center [1057, 408] width 117 height 88
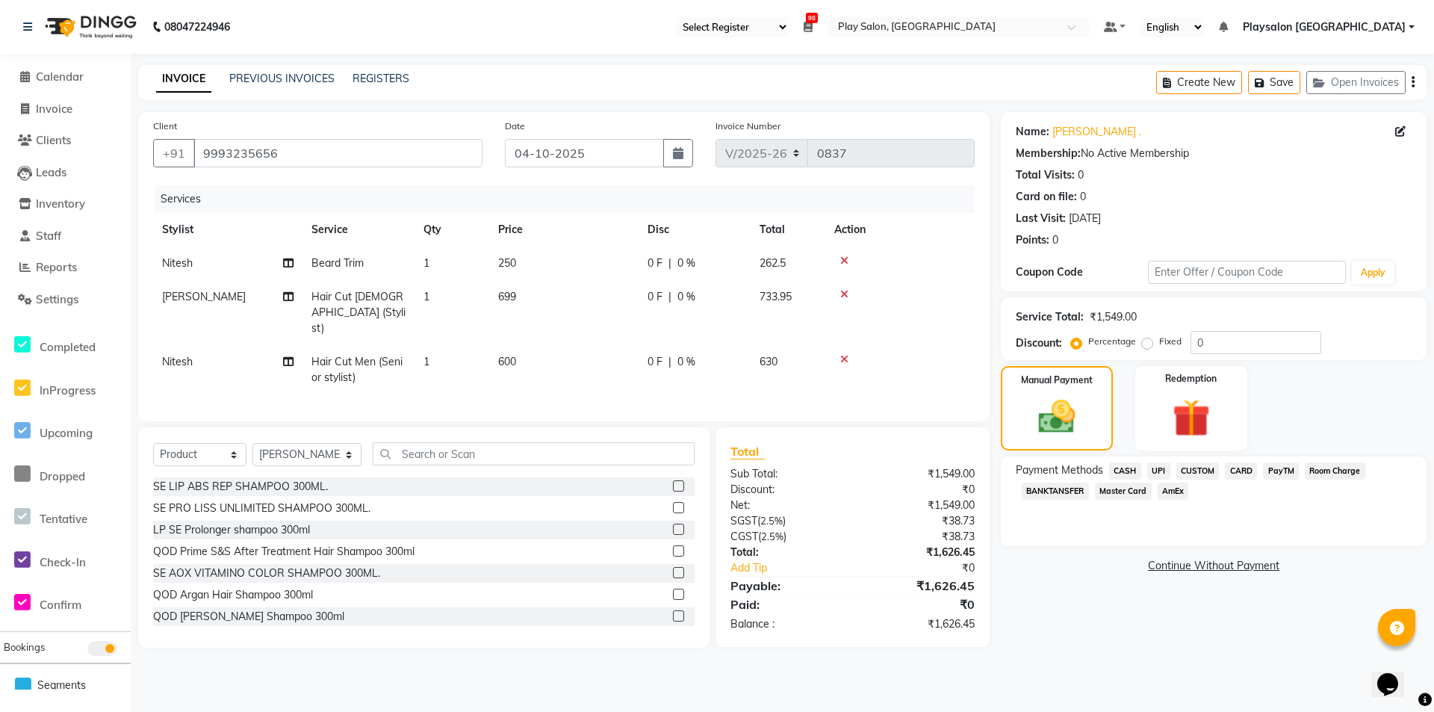
click at [1247, 467] on span "CARD" at bounding box center [1241, 470] width 32 height 17
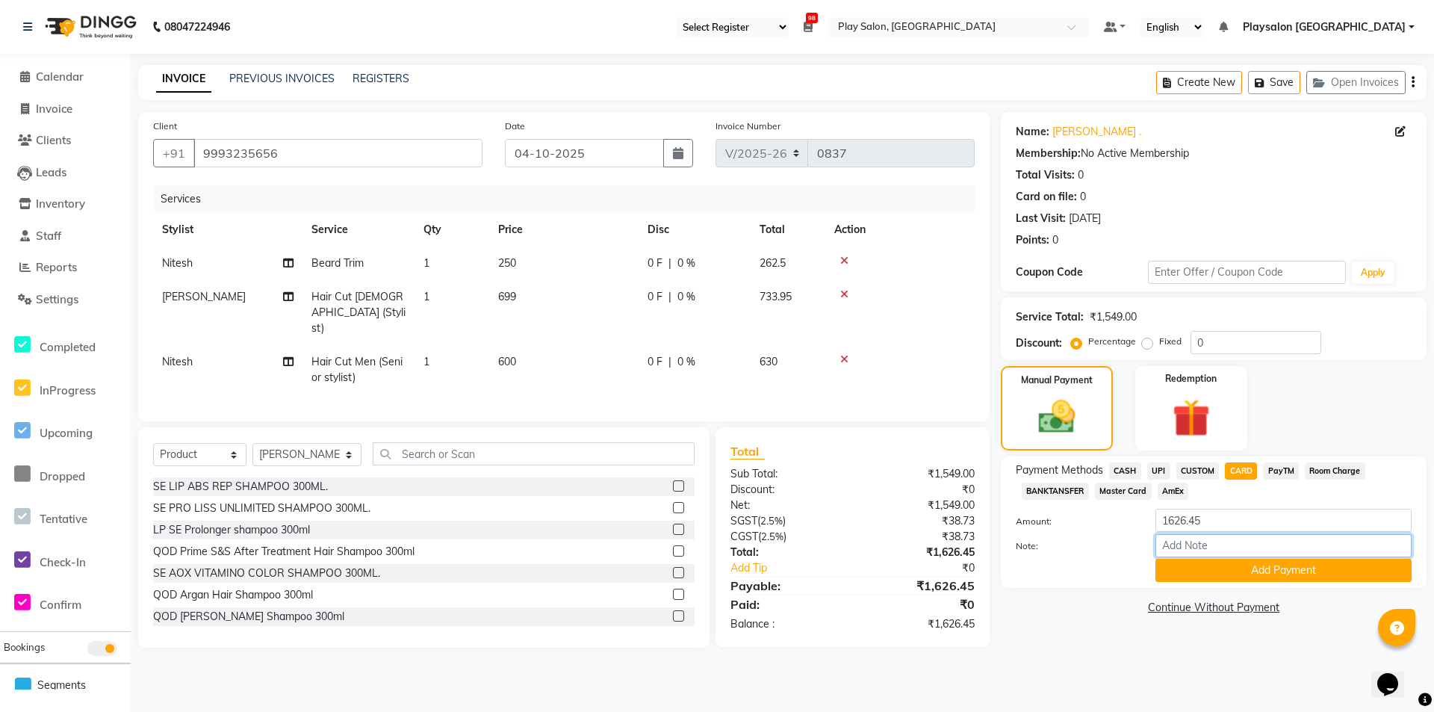
click at [1233, 544] on input "Note:" at bounding box center [1283, 545] width 256 height 23
type input "3100"
click at [1238, 580] on button "Add Payment" at bounding box center [1283, 570] width 256 height 23
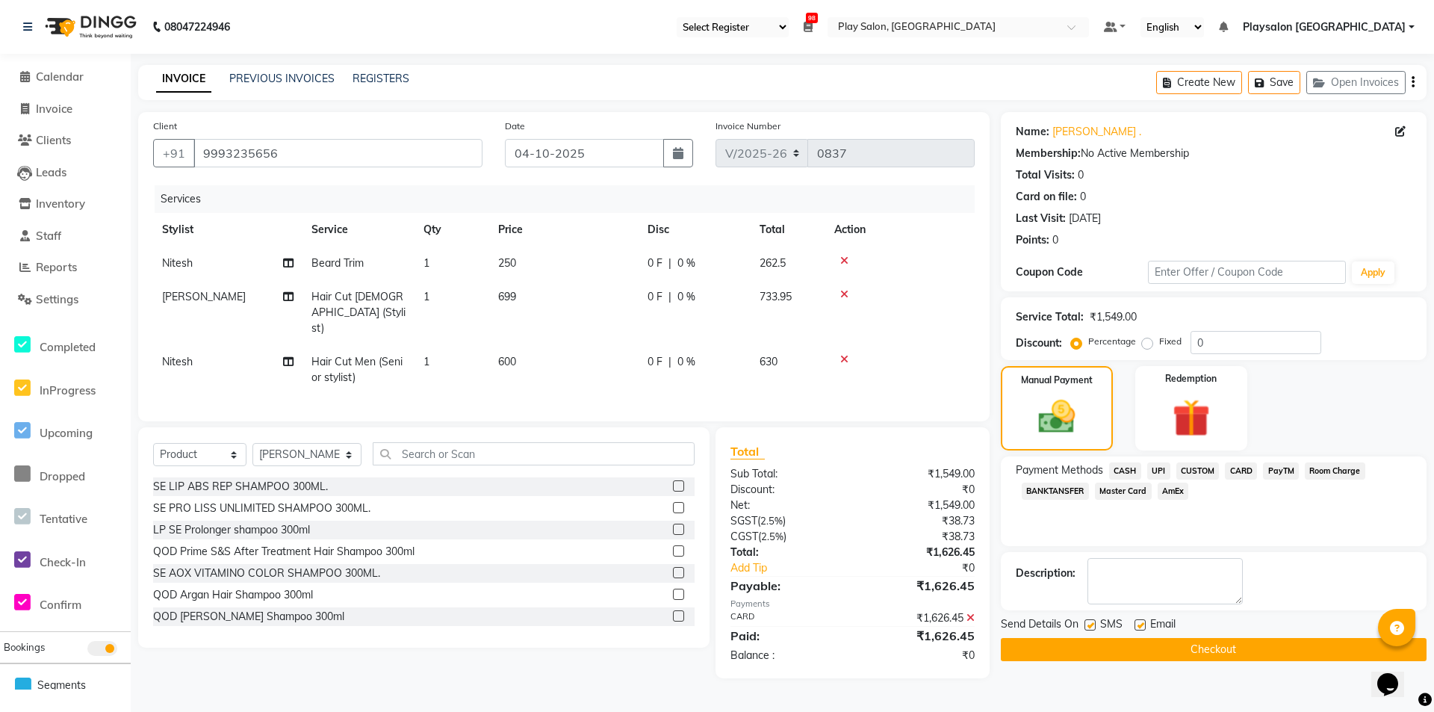
click at [1088, 621] on label at bounding box center [1089, 624] width 11 height 11
click at [1088, 621] on input "checkbox" at bounding box center [1089, 626] width 10 height 10
checkbox input "false"
click at [1143, 618] on div "Email" at bounding box center [1161, 625] width 53 height 19
click at [1138, 627] on label at bounding box center [1140, 624] width 11 height 11
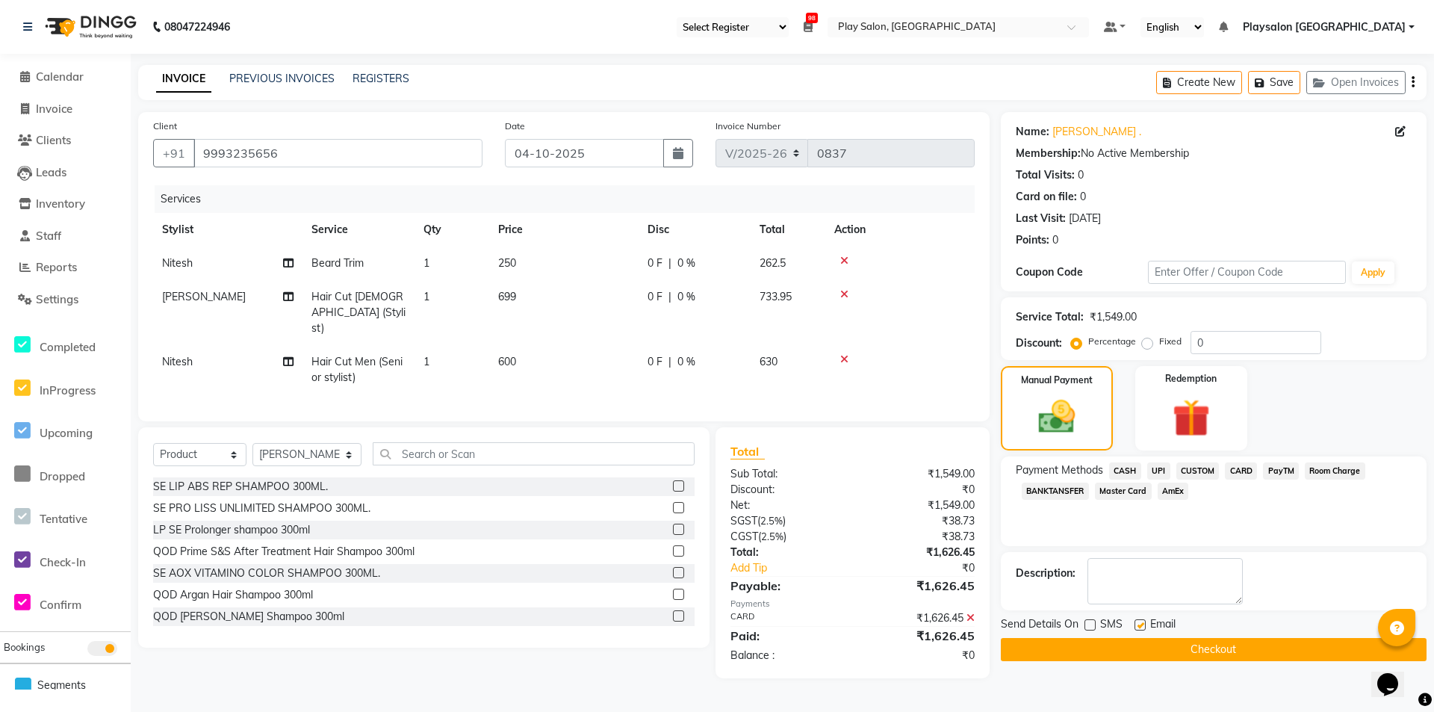
click at [1138, 627] on input "checkbox" at bounding box center [1140, 626] width 10 height 10
checkbox input "false"
click at [1143, 645] on button "Checkout" at bounding box center [1214, 649] width 426 height 23
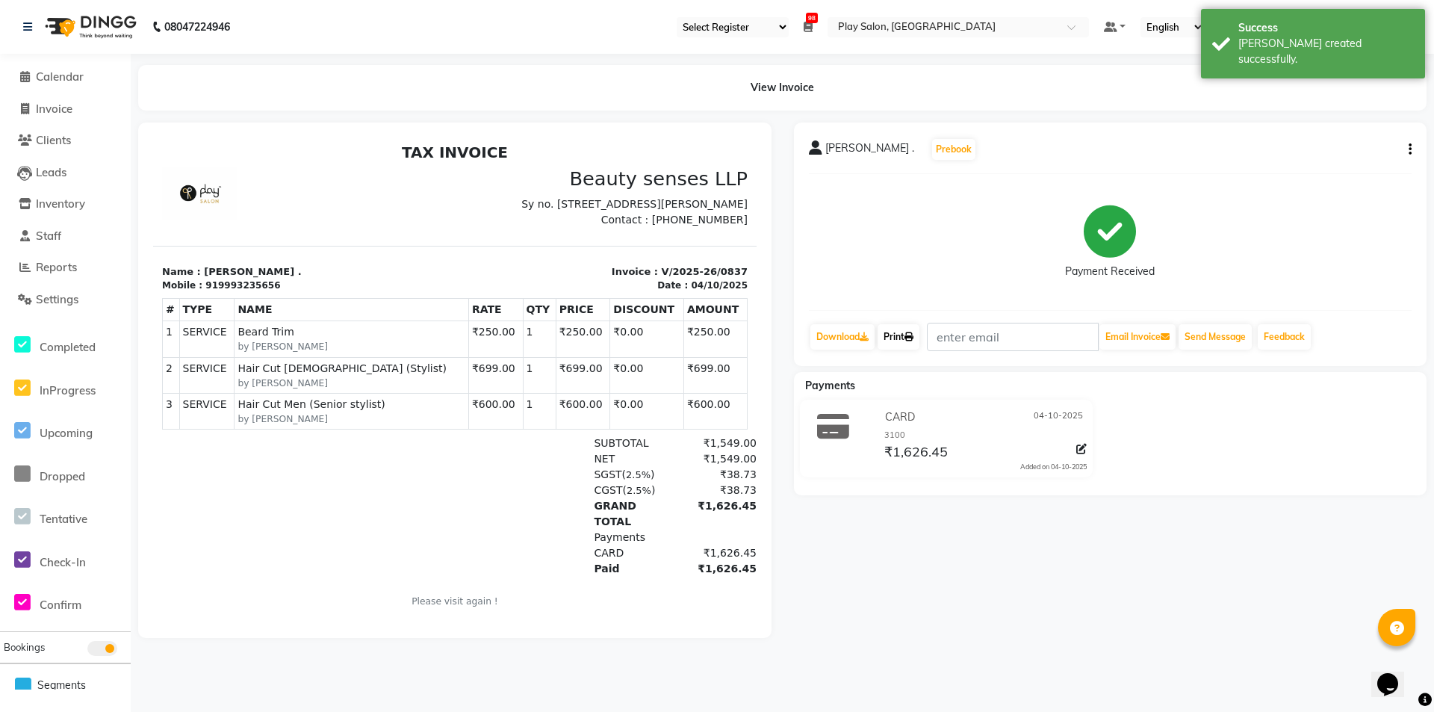
click at [913, 337] on icon at bounding box center [908, 336] width 9 height 9
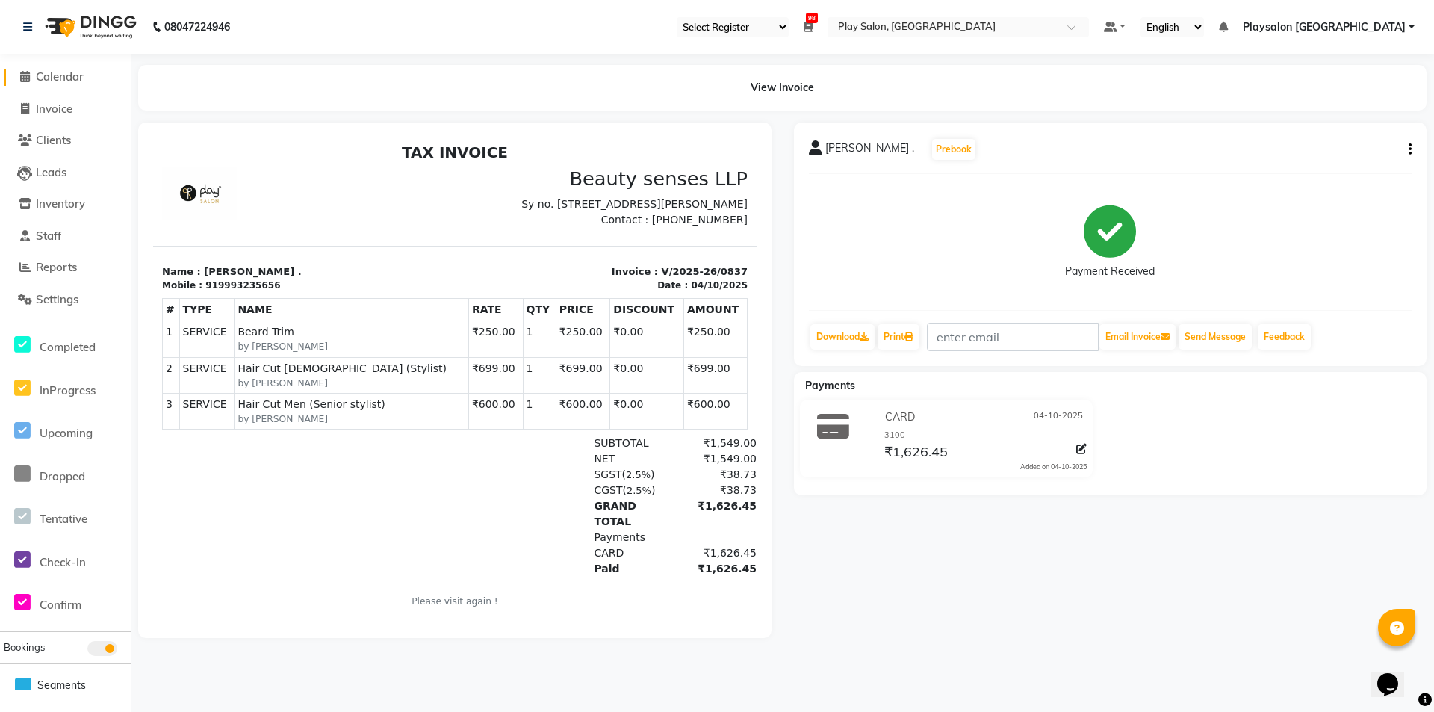
click at [45, 75] on span "Calendar" at bounding box center [60, 76] width 48 height 14
